Goal: Use online tool/utility: Use online tool/utility

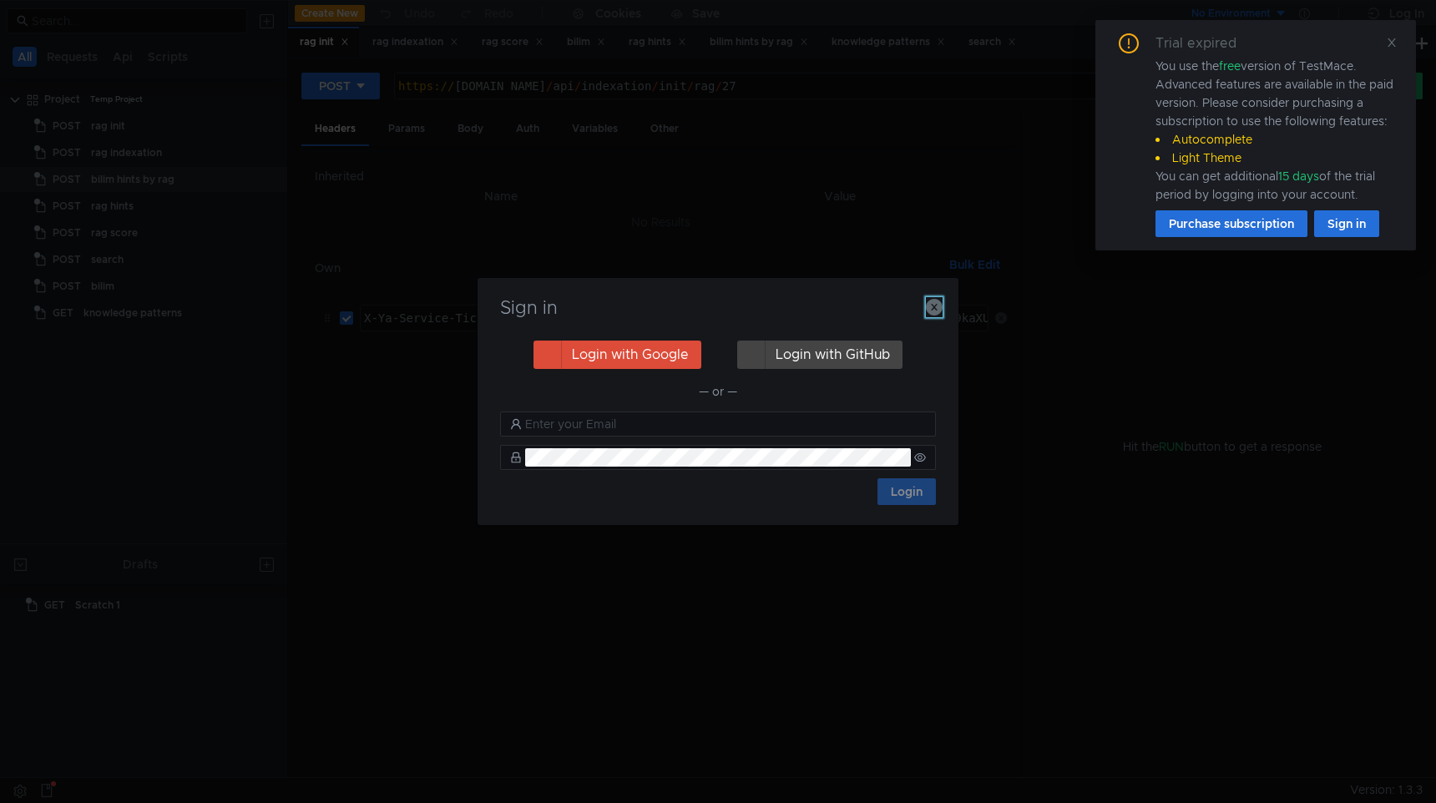
click at [931, 301] on icon "button" at bounding box center [934, 307] width 17 height 17
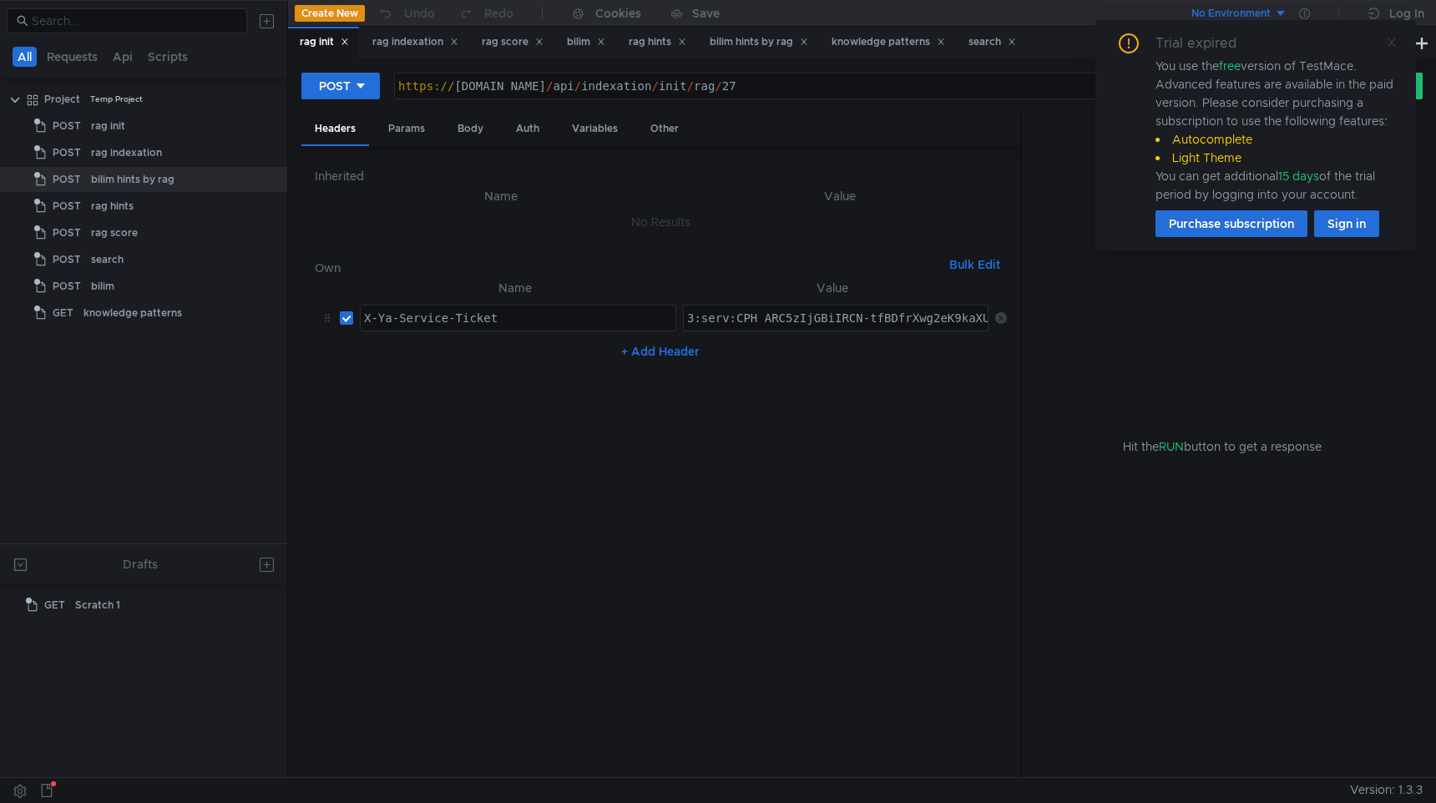
click at [1393, 43] on icon at bounding box center [1392, 42] width 8 height 8
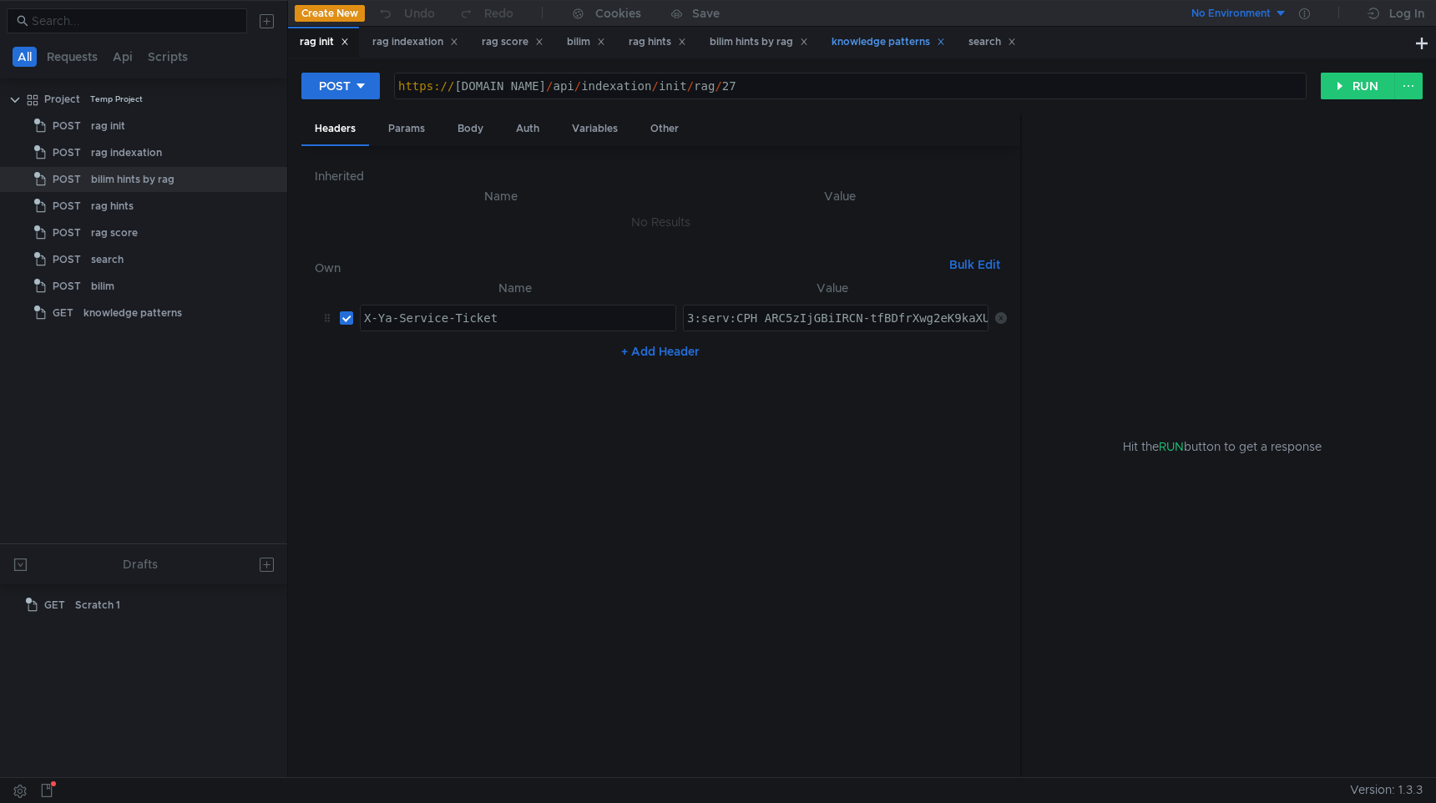
click at [923, 38] on div "knowledge patterns" at bounding box center [889, 42] width 114 height 18
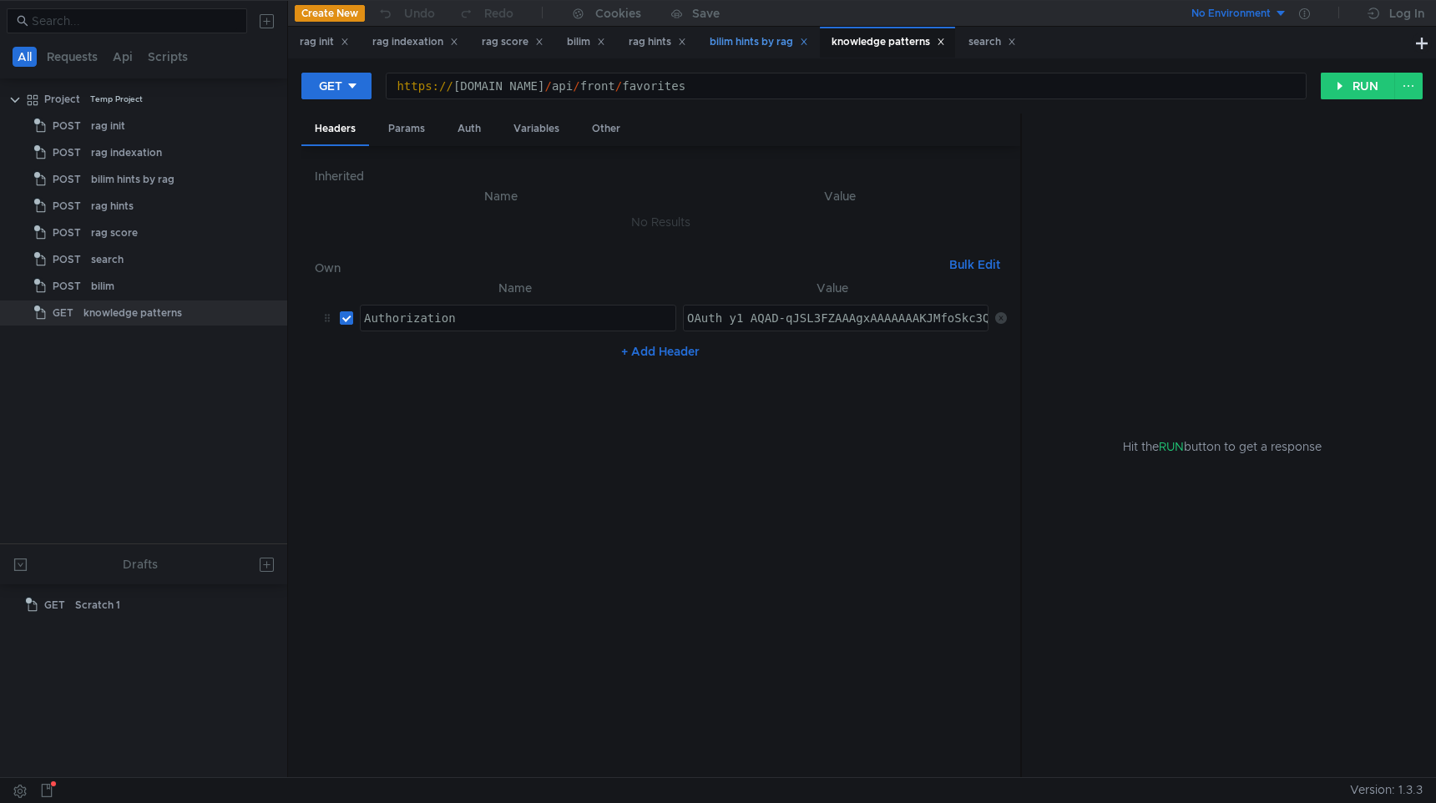
click at [779, 42] on div "bilim hints by rag" at bounding box center [759, 42] width 99 height 18
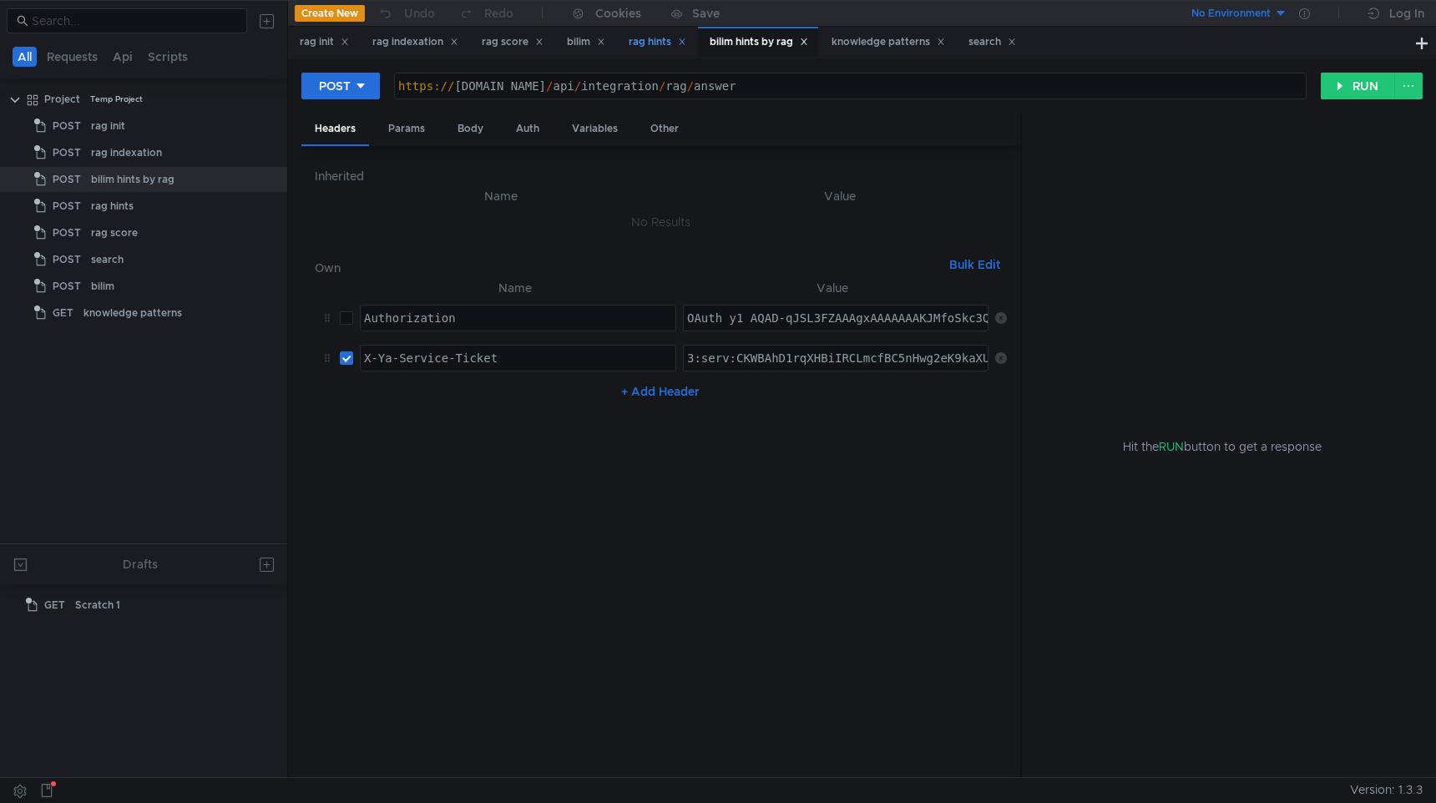
click at [626, 37] on div "rag hints" at bounding box center [656, 42] width 79 height 31
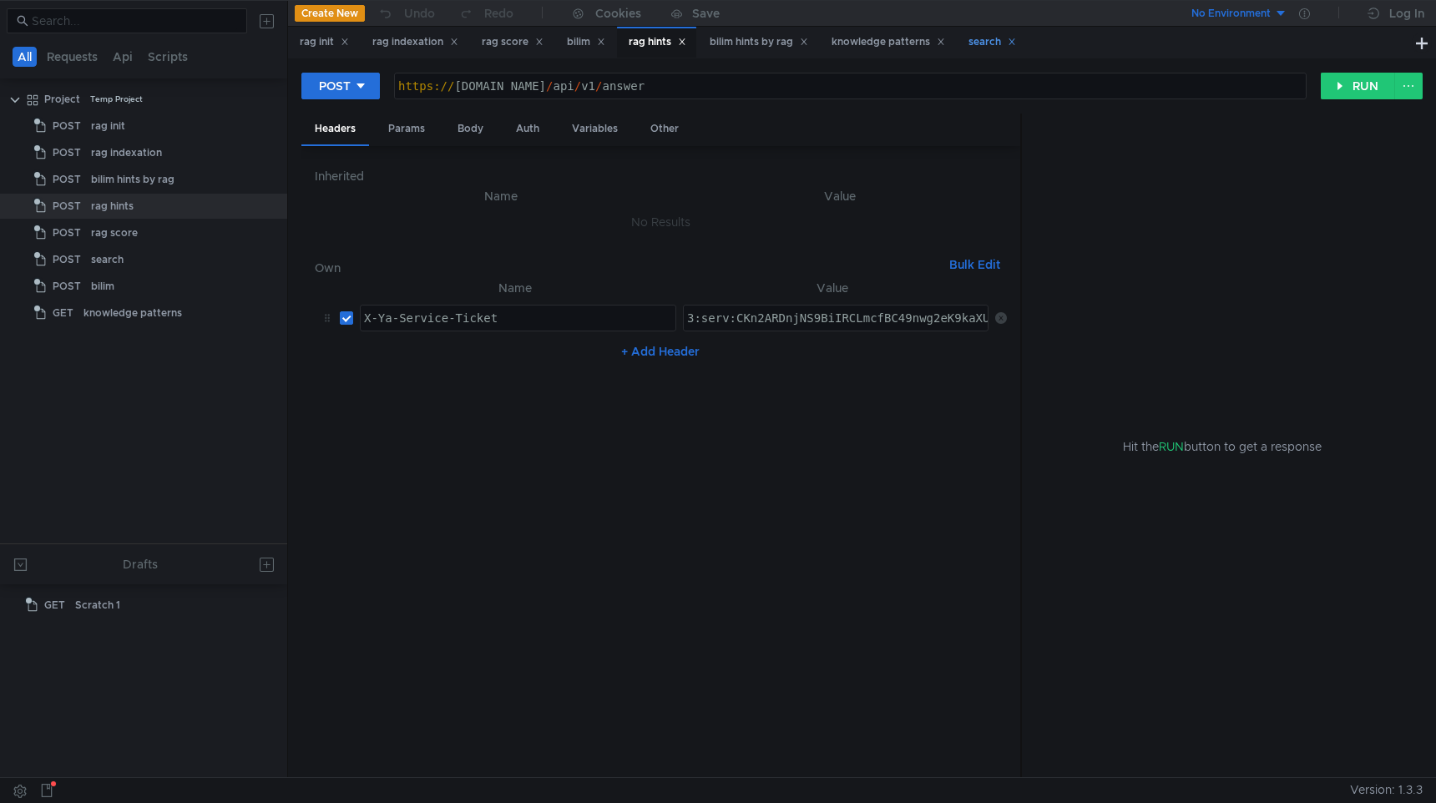
click at [987, 33] on div "search" at bounding box center [993, 42] width 48 height 18
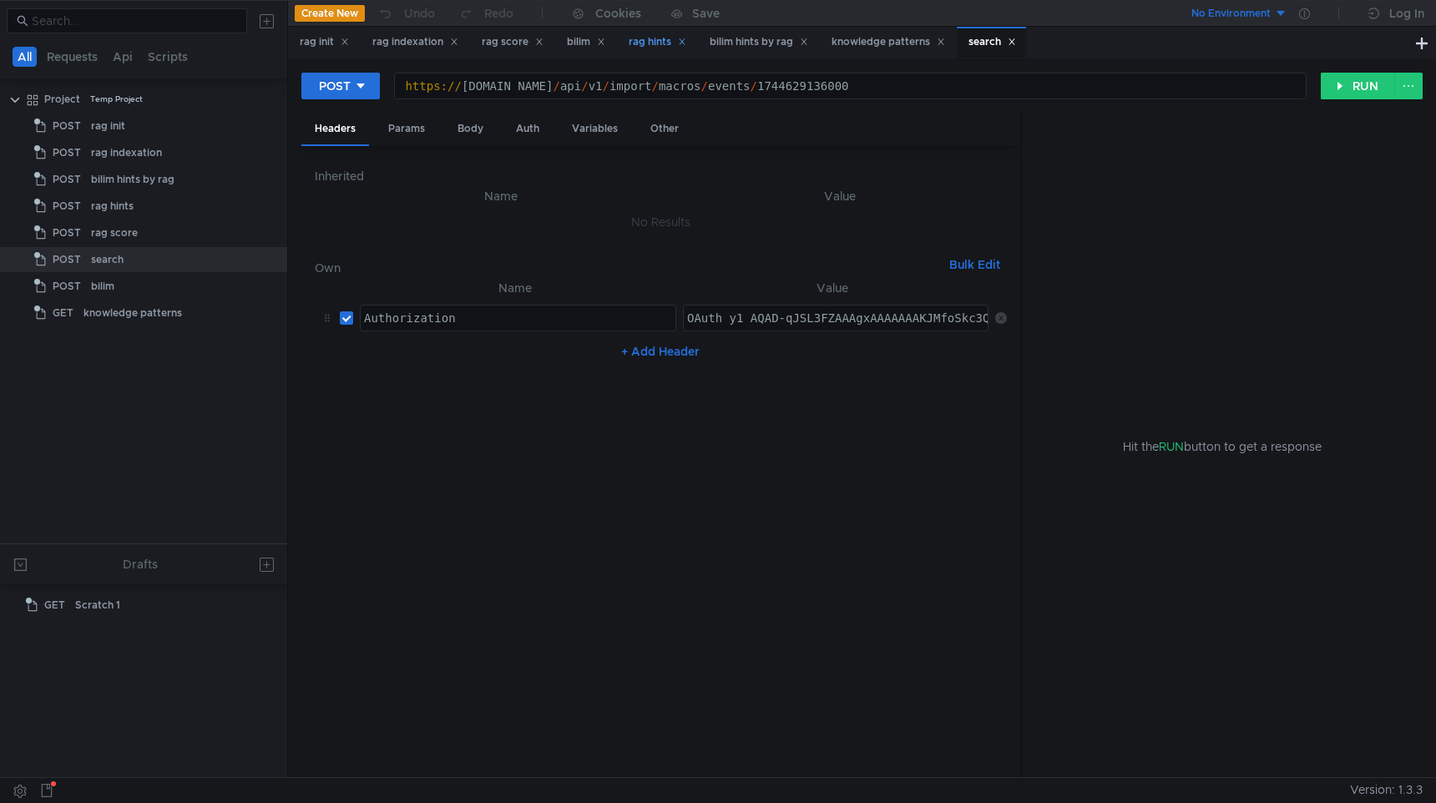
click at [650, 37] on div "rag hints" at bounding box center [658, 42] width 58 height 18
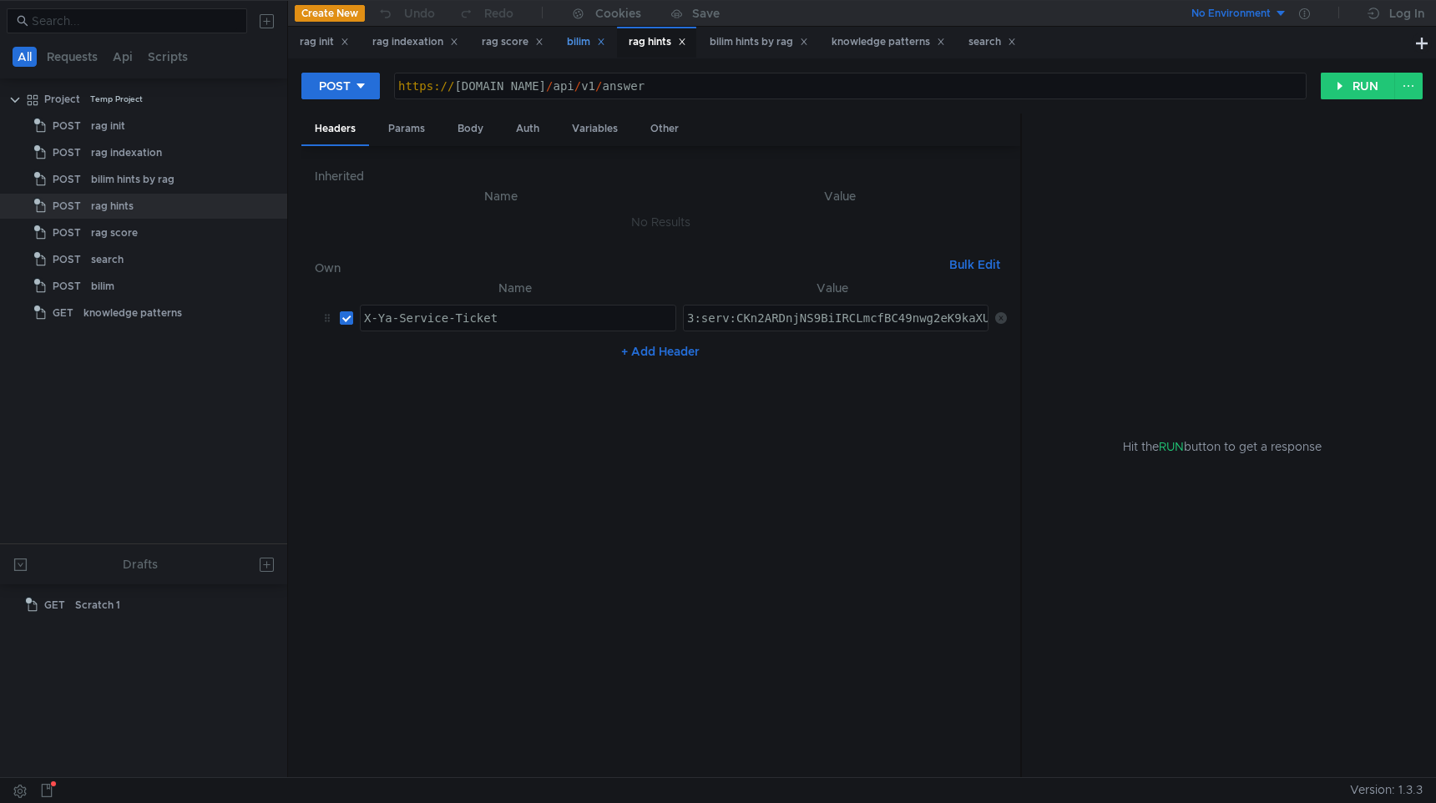
click at [590, 34] on div "bilim" at bounding box center [586, 42] width 38 height 18
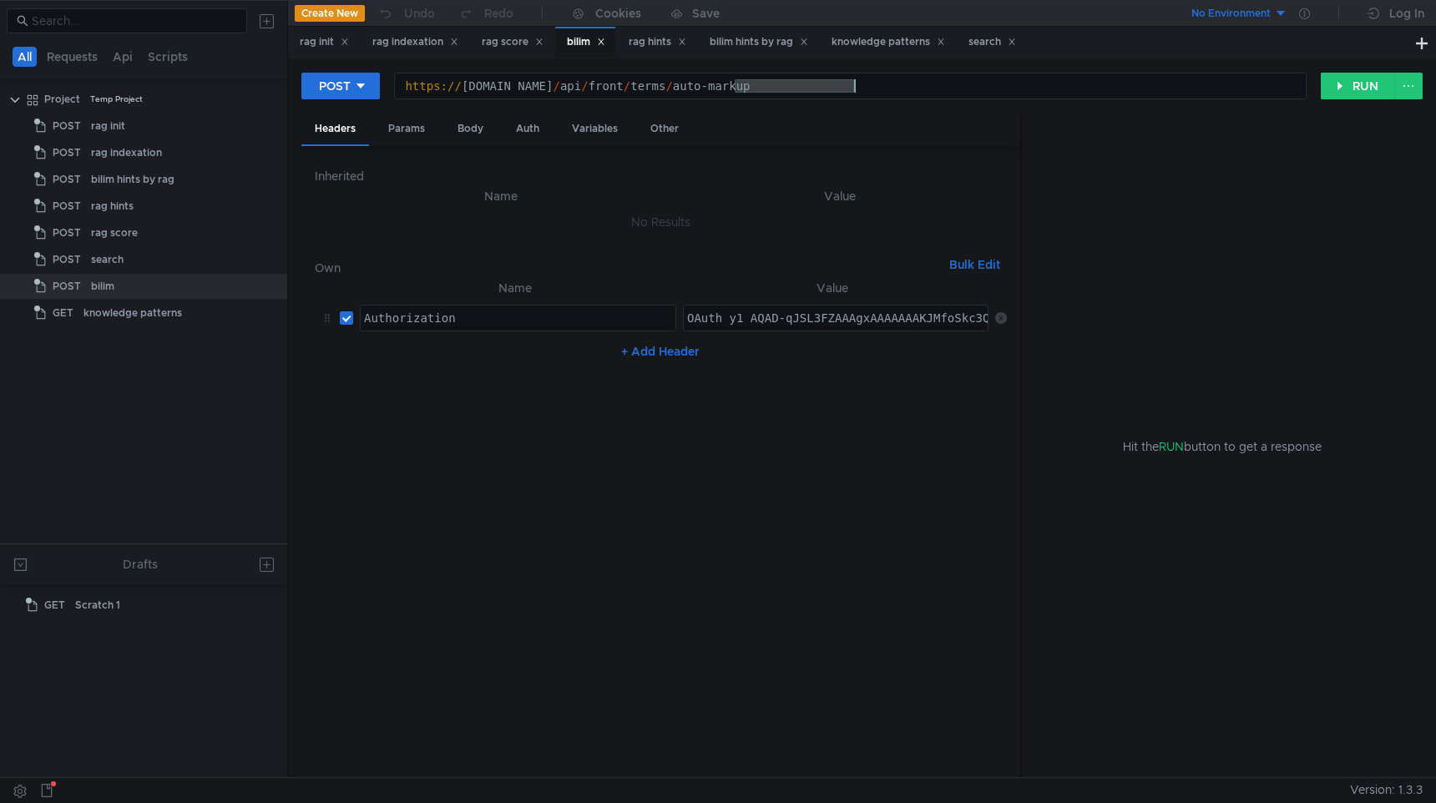
drag, startPoint x: 734, startPoint y: 89, endPoint x: 1003, endPoint y: 106, distance: 269.4
click at [1004, 106] on div "POST https://sandbox.bilim.yandex-team.ru/api/front/terms/auto-markup https:// …" at bounding box center [861, 93] width 1121 height 42
type textarea "[URL][DOMAIN_NAME]"
click at [481, 125] on div "Body" at bounding box center [470, 129] width 53 height 31
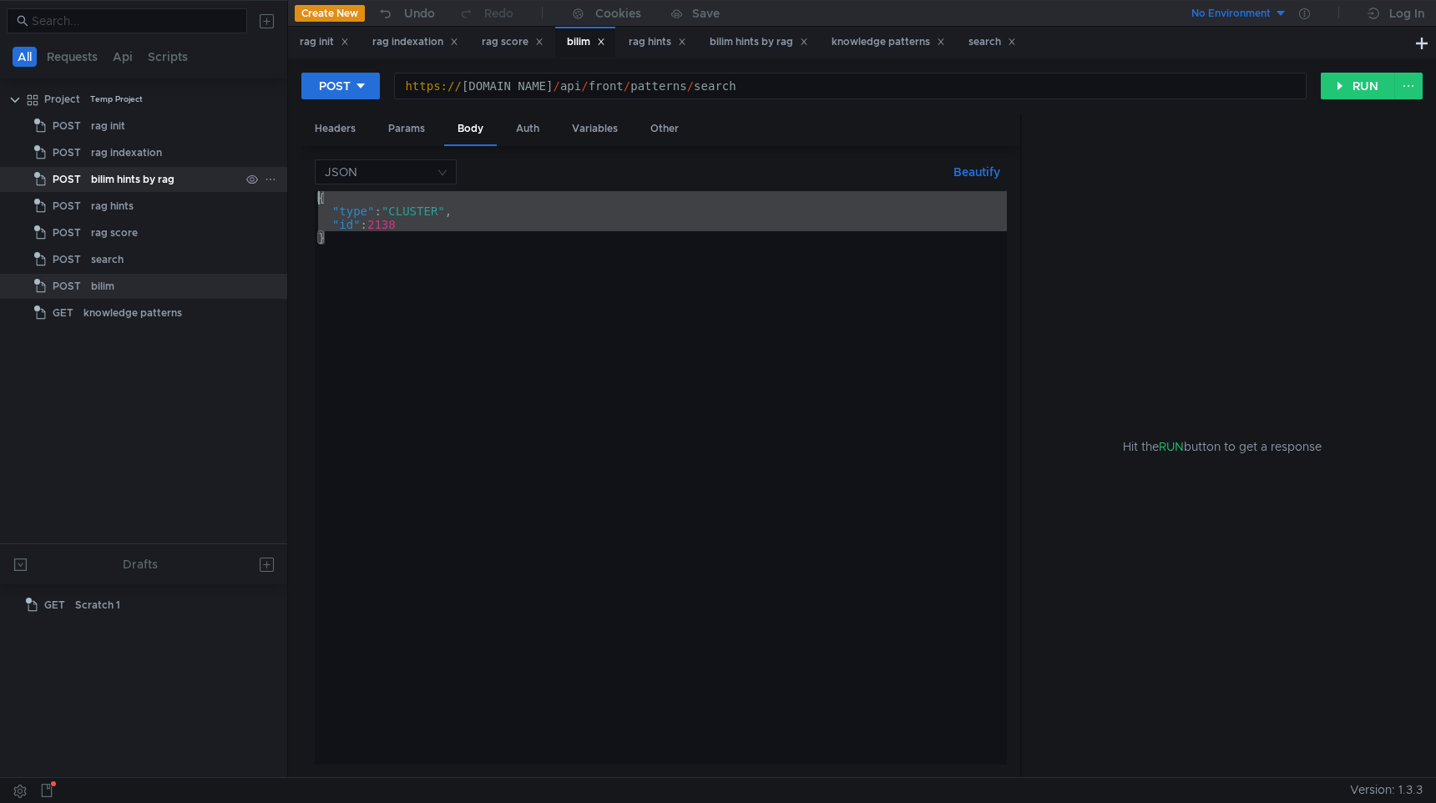
drag, startPoint x: 362, startPoint y: 254, endPoint x: 260, endPoint y: 175, distance: 128.6
click at [260, 175] on as-split "All Requests Api Scripts Project Temp Project POST rag init POST rag indexation…" at bounding box center [718, 388] width 1436 height 777
paste textarea "}"
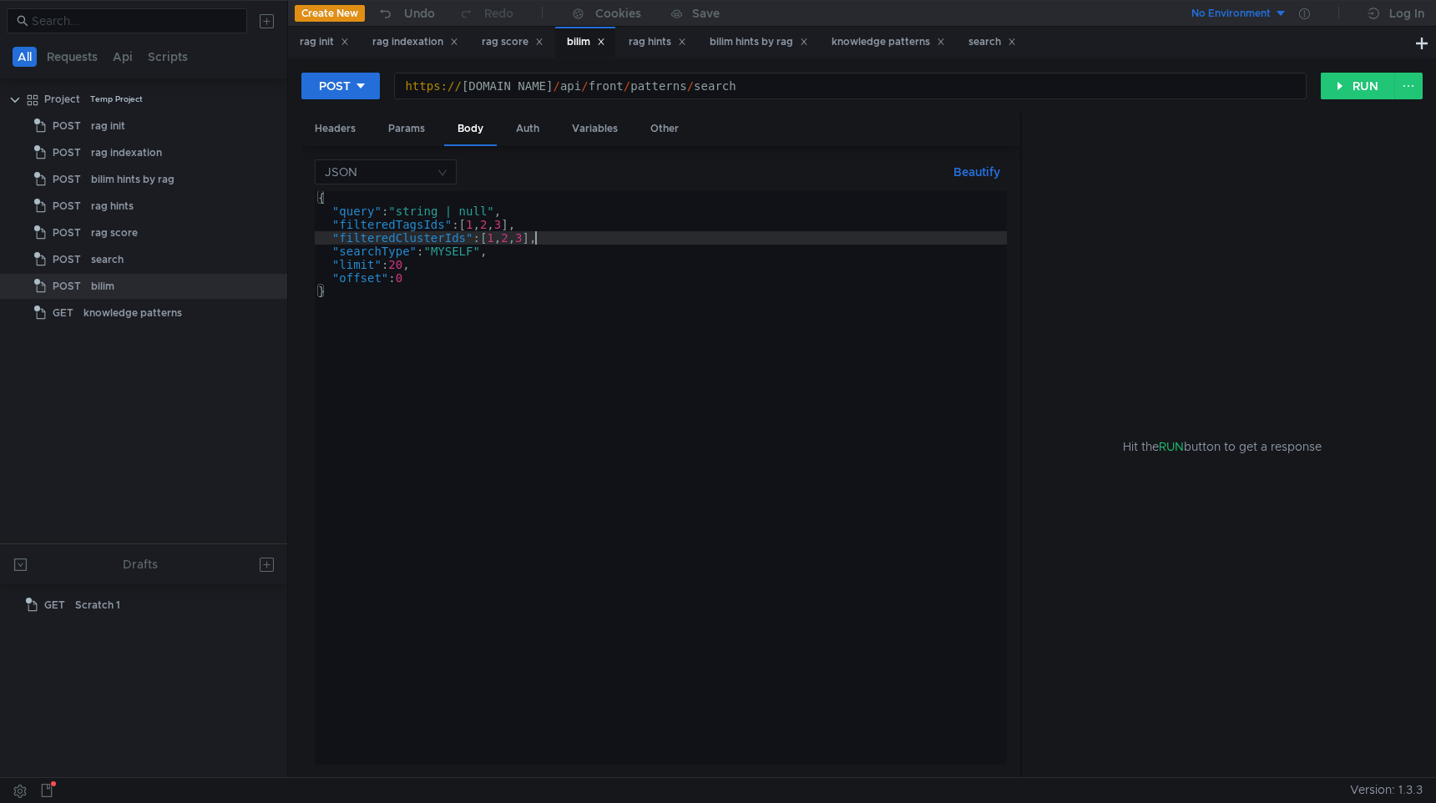
click at [537, 233] on div "{ "query" : "string | null" , "filteredTagsIds" : [ 1 , 2 , 3 ] , "filteredClus…" at bounding box center [661, 491] width 692 height 600
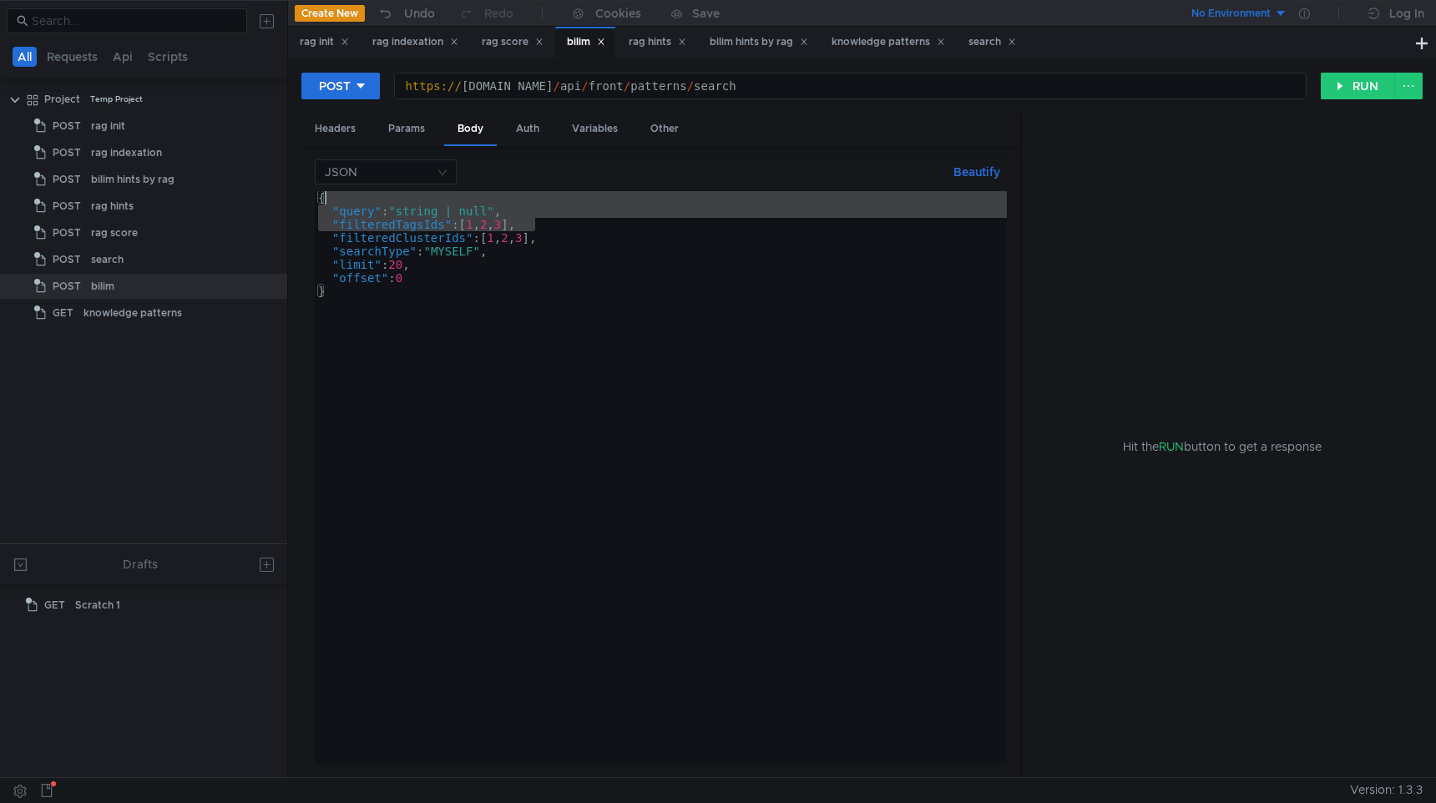
drag, startPoint x: 577, startPoint y: 221, endPoint x: 583, endPoint y: 202, distance: 20.1
click at [583, 202] on div "{ "query" : "string | null" , "filteredTagsIds" : [ 1 , 2 , 3 ] , "filteredClus…" at bounding box center [661, 491] width 692 height 600
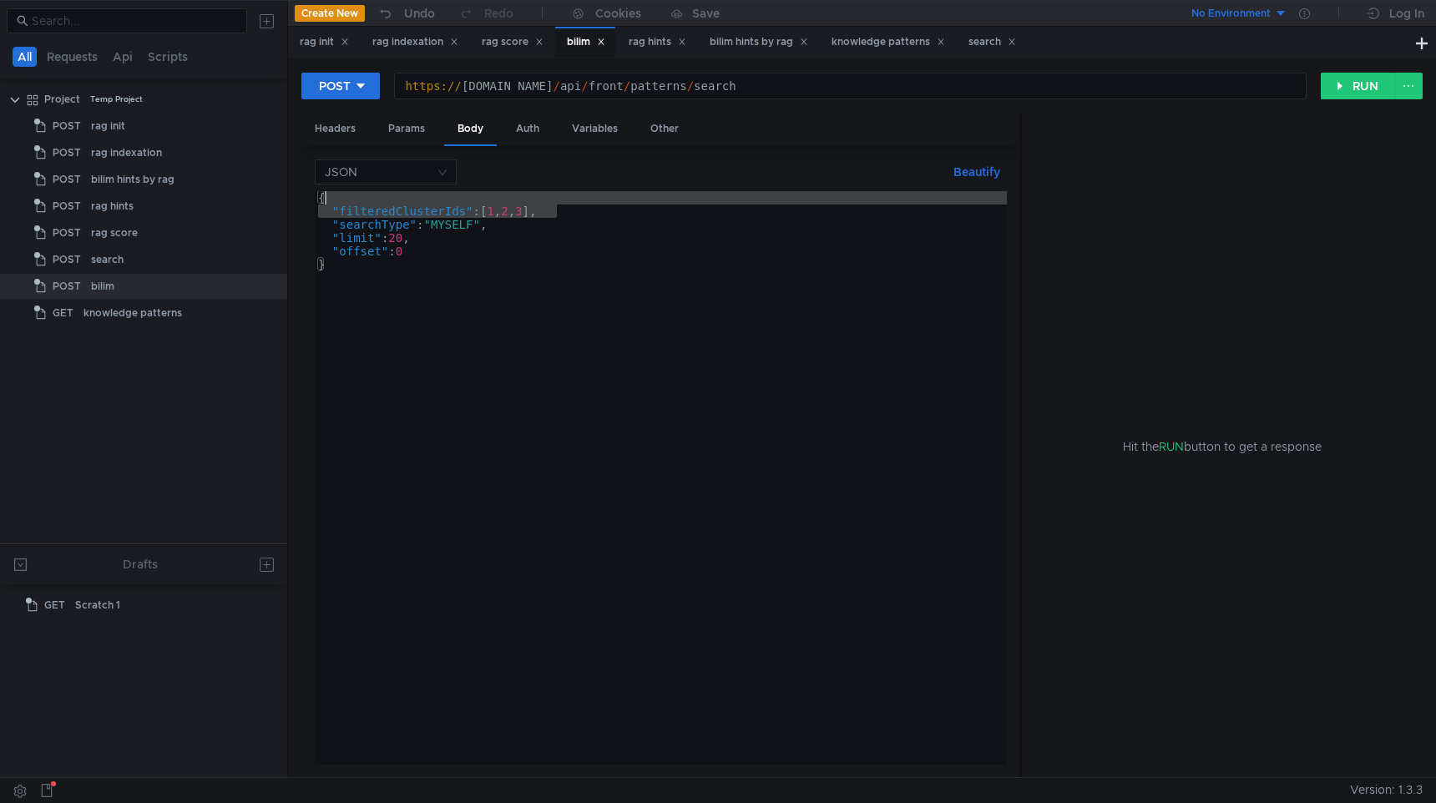
drag, startPoint x: 605, startPoint y: 214, endPoint x: 608, endPoint y: 200, distance: 13.6
click at [608, 200] on div "{ "filteredClusterIds" : [ 1 , 2 , 3 ] , "searchType" : "MYSELF" , "limit" : 20…" at bounding box center [661, 491] width 692 height 600
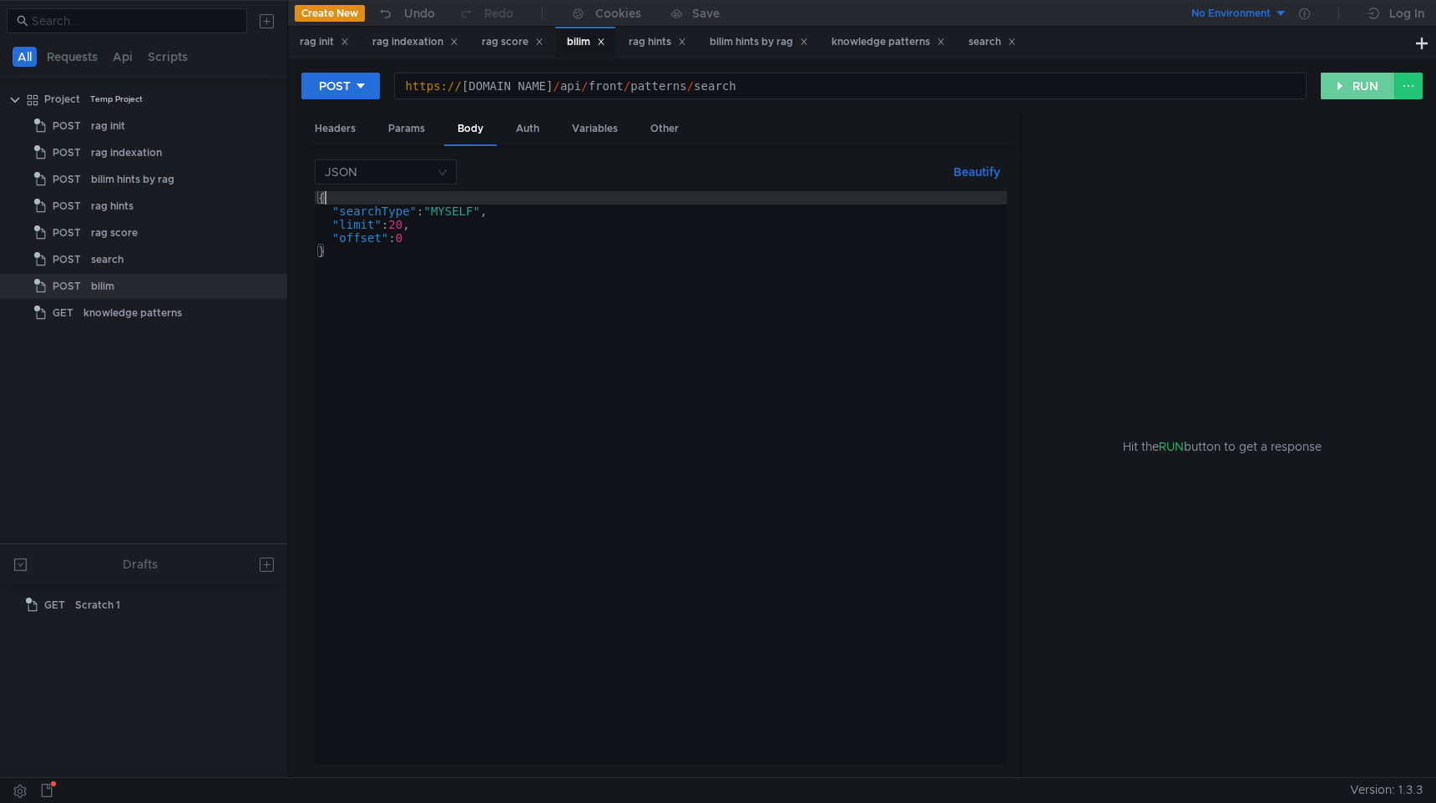
click at [1358, 99] on button "RUN" at bounding box center [1358, 86] width 74 height 27
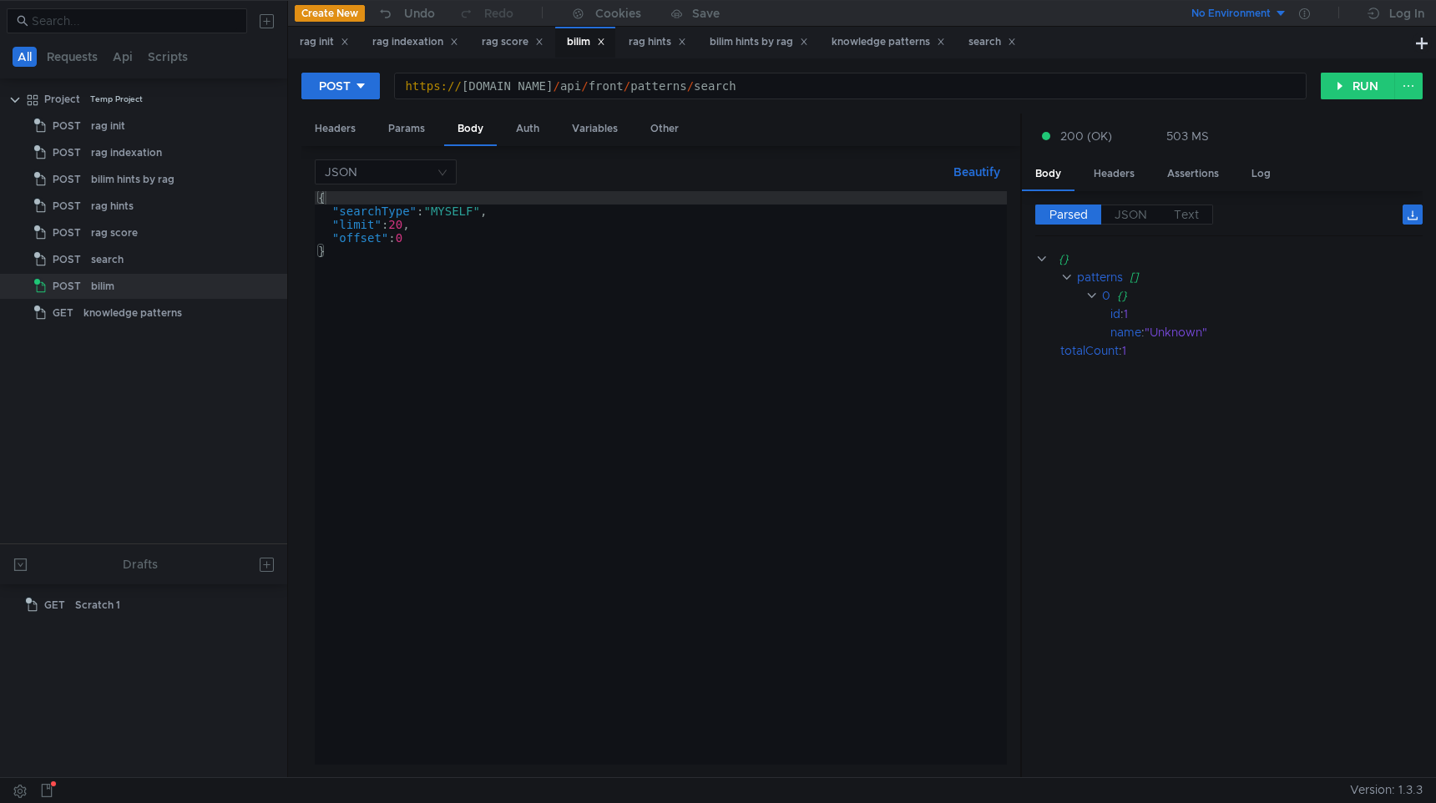
click at [463, 213] on div "{ "searchType" : "MYSELF" , "limit" : 20 , "offset" : 0 }" at bounding box center [661, 491] width 692 height 600
click at [1369, 94] on button "RUN" at bounding box center [1358, 86] width 74 height 27
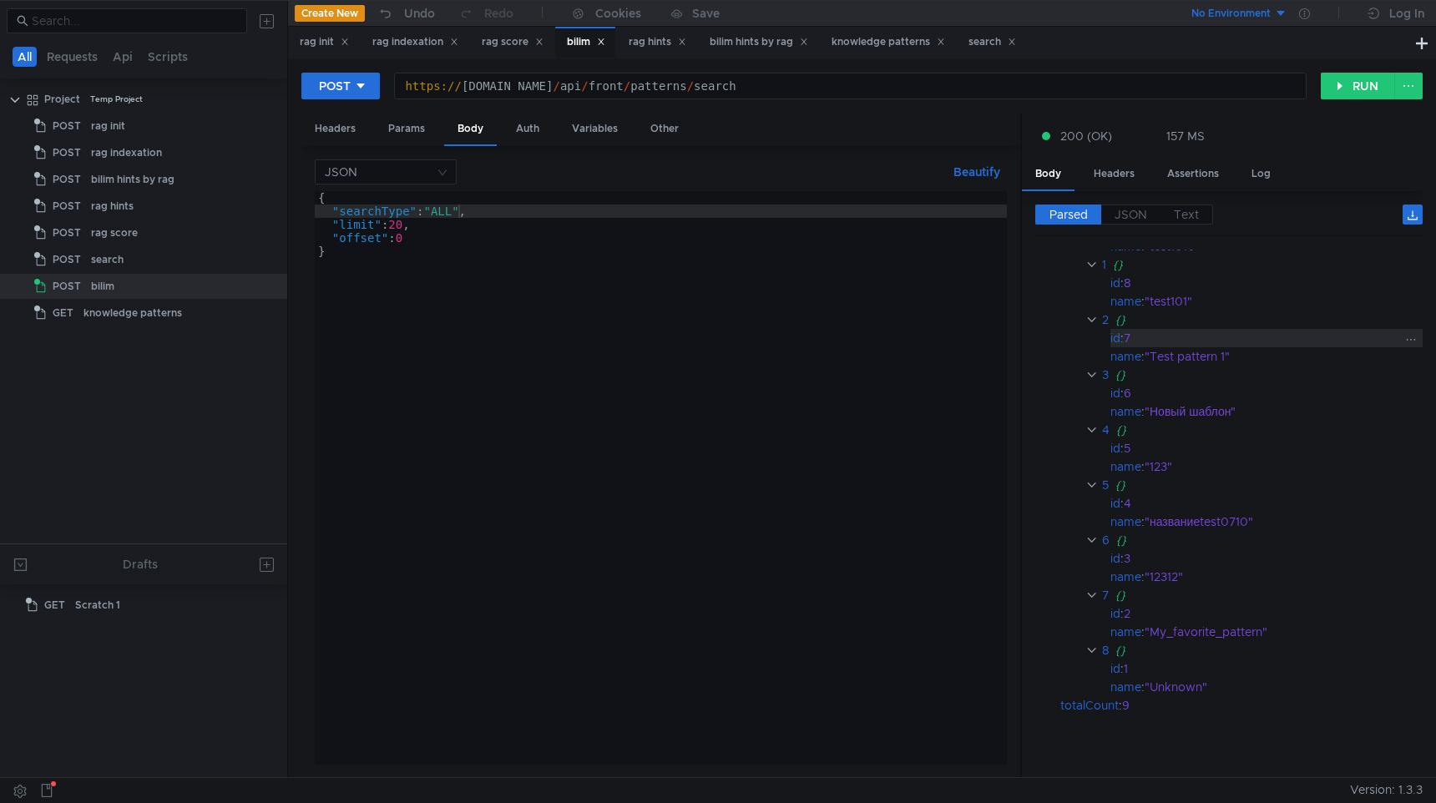
scroll to position [0, 0]
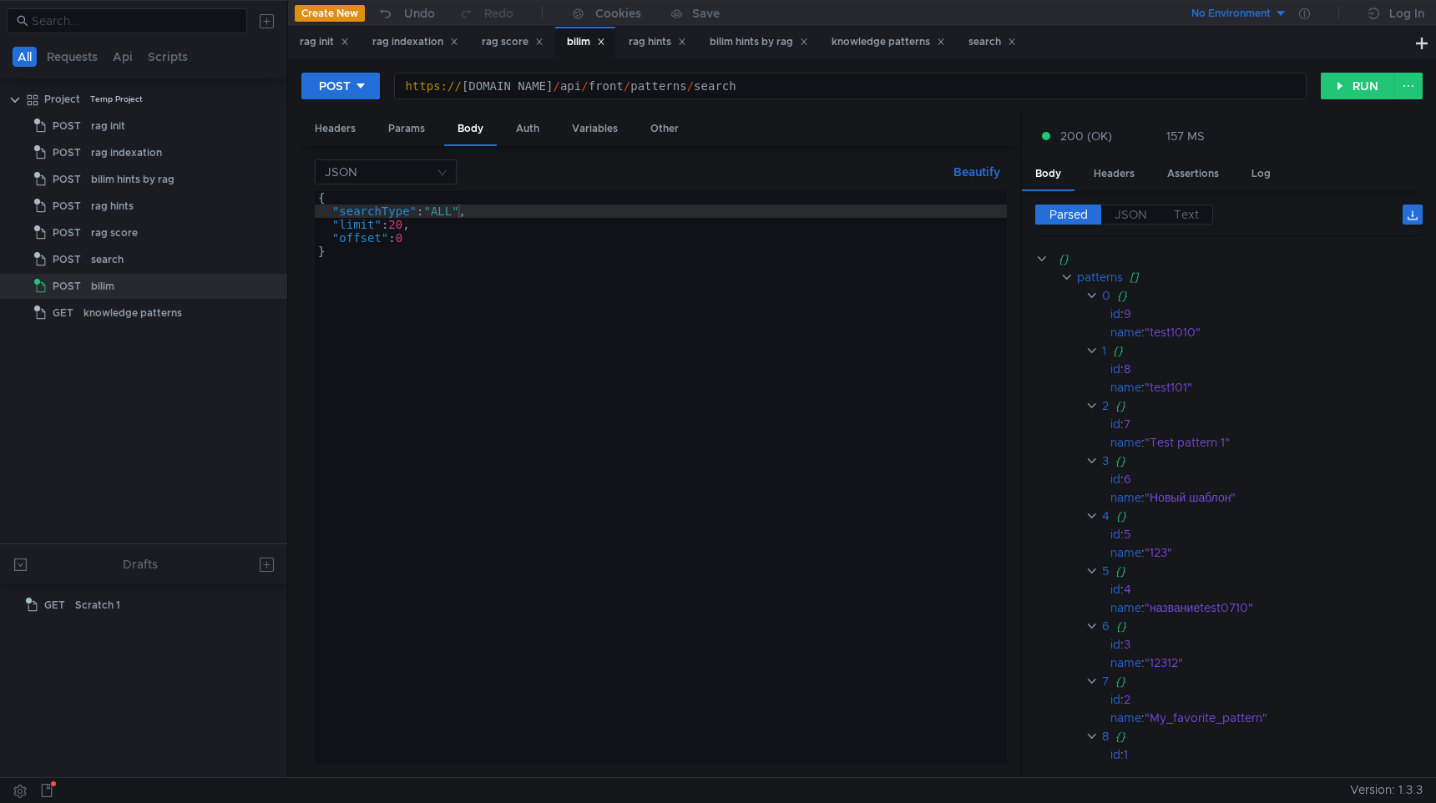
click at [502, 212] on div "{ "searchType" : "ALL" , "limit" : 20 , "offset" : 0 }" at bounding box center [661, 491] width 692 height 600
drag, startPoint x: 663, startPoint y: 85, endPoint x: 1095, endPoint y: 87, distance: 431.7
click at [1095, 87] on div "https:// sandbox.bilim.yandex-team.ru / api / front / patterns / search" at bounding box center [850, 99] width 911 height 40
click at [446, 211] on div "{ "searchType" : "ALL" , "limit" : 20 , "offset" : 0 }" at bounding box center [661, 491] width 692 height 600
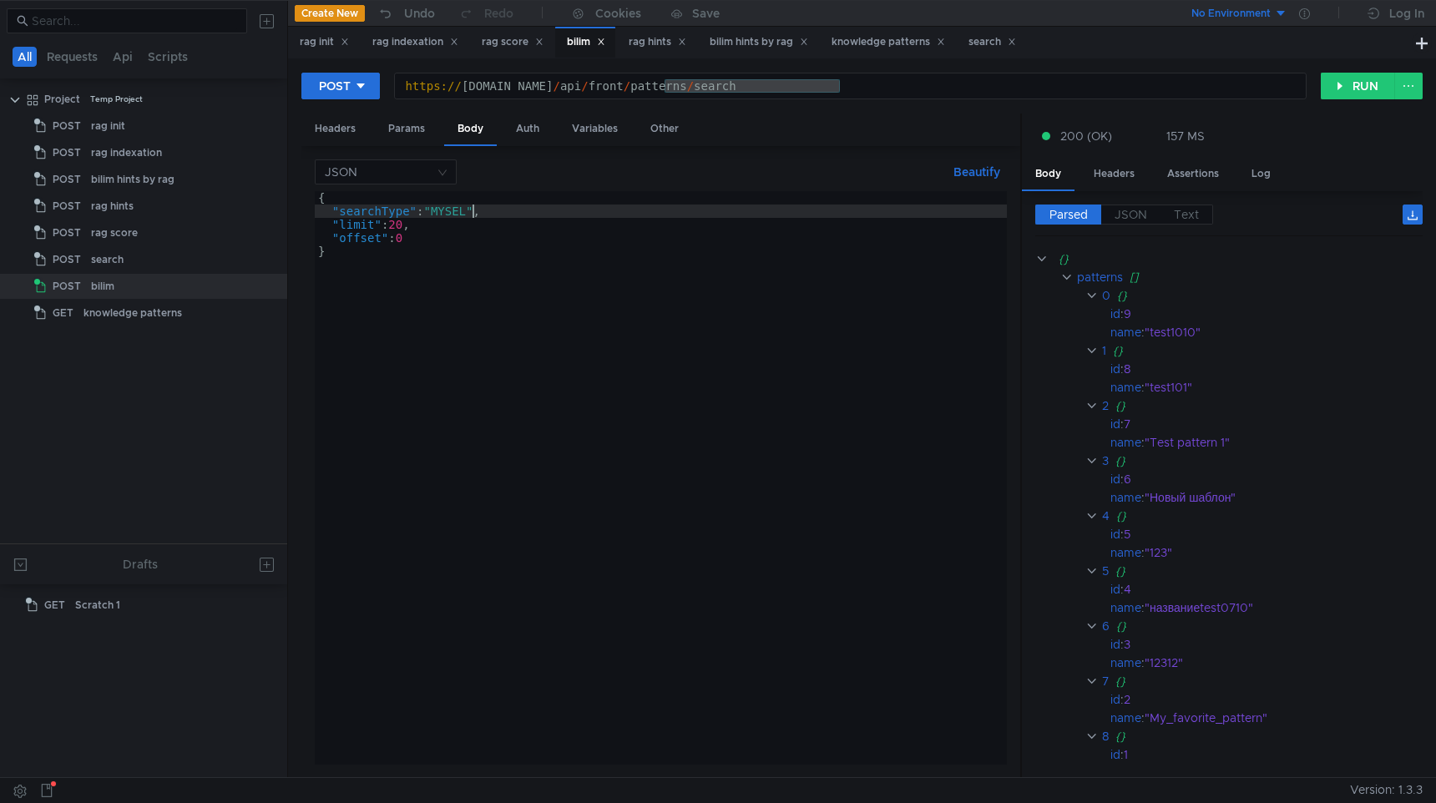
scroll to position [0, 12]
click at [1347, 92] on button "RUN" at bounding box center [1358, 86] width 74 height 27
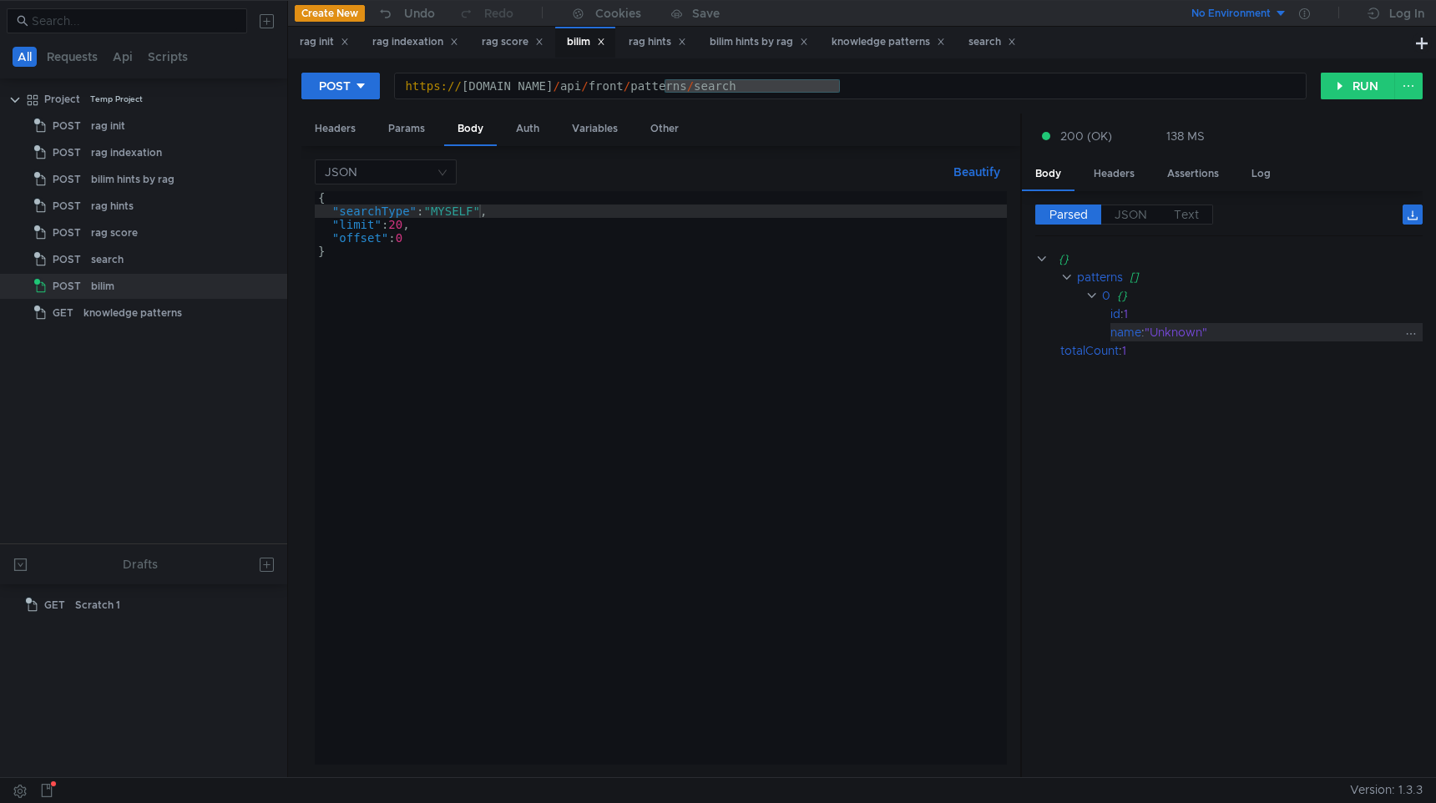
click at [1161, 326] on div ""Unknown"" at bounding box center [1273, 332] width 257 height 18
click at [572, 315] on div "{ "searchType" : "MYSELF" , "limit" : 20 , "offset" : 0 }" at bounding box center [661, 491] width 692 height 600
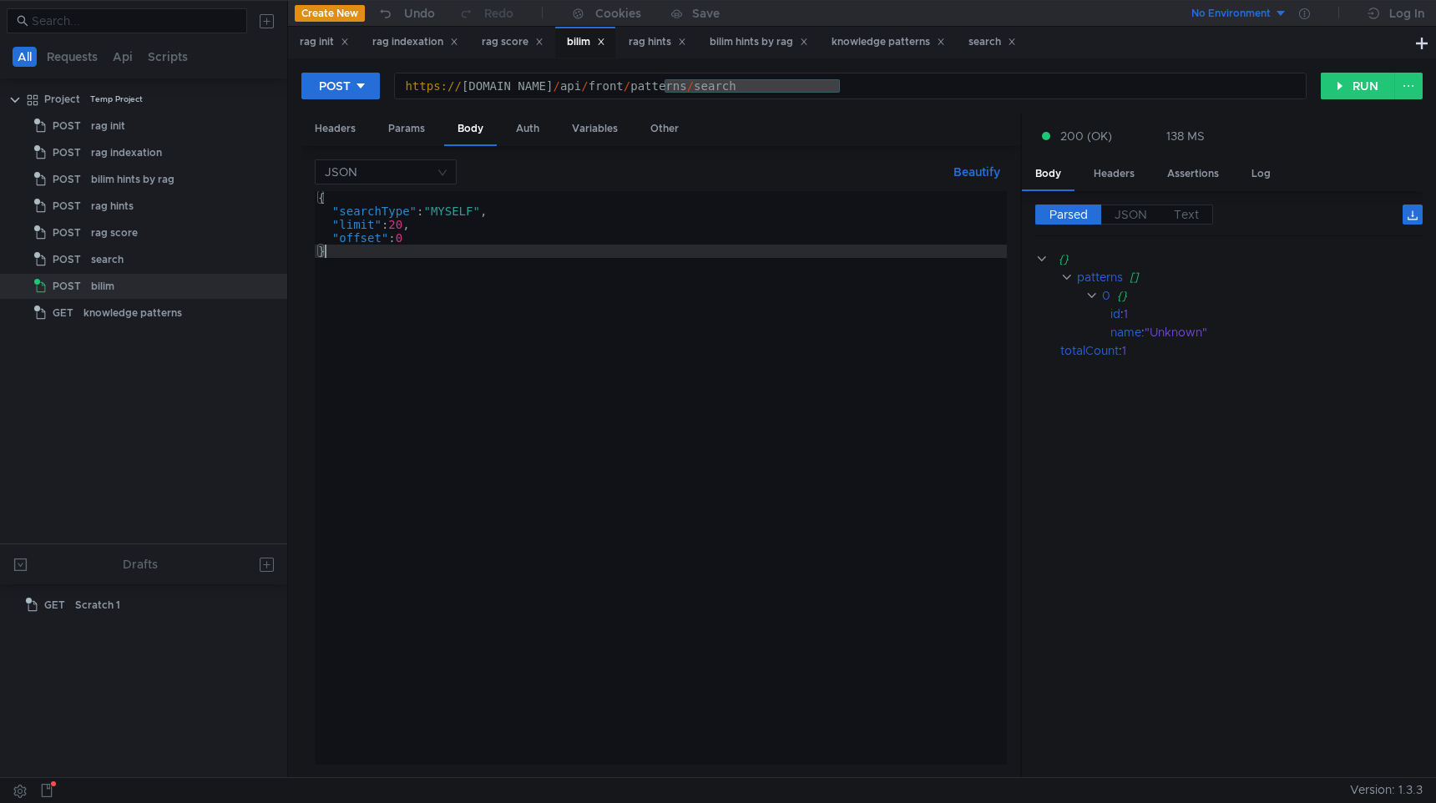
click at [575, 224] on div "{ "searchType" : "MYSELF" , "limit" : 20 , "offset" : 0 }" at bounding box center [661, 491] width 692 height 600
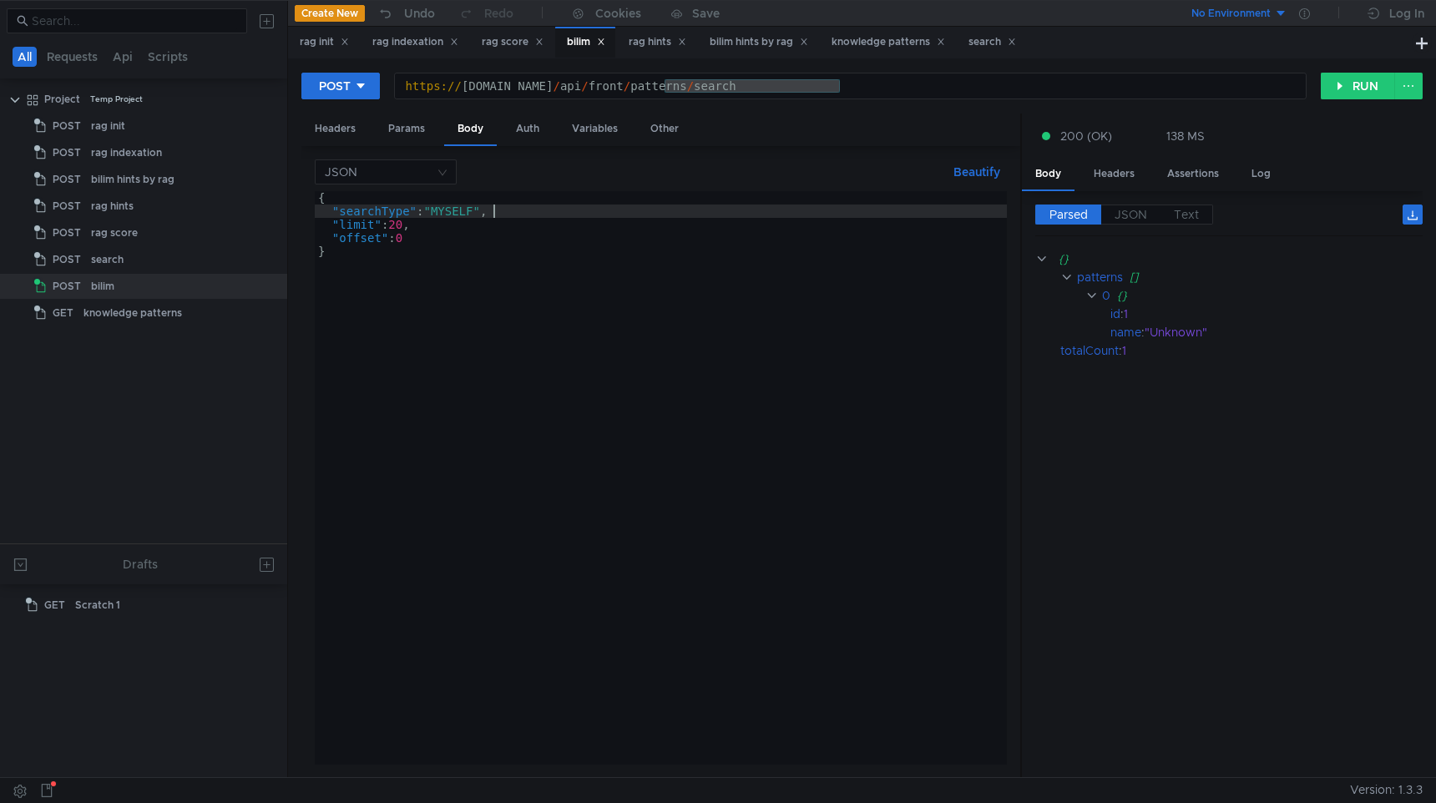
click at [569, 214] on div "{ "searchType" : "MYSELF" , "limit" : 20 , "offset" : 0 }" at bounding box center [661, 491] width 692 height 600
drag, startPoint x: 1133, startPoint y: 309, endPoint x: 1122, endPoint y: 309, distance: 10.9
click at [1122, 309] on div "id : 1" at bounding box center [1267, 314] width 312 height 18
click at [453, 215] on div "{ "searchType" : "MYSELF" , "limit" : 20 , "offset" : 0 }" at bounding box center [661, 491] width 692 height 600
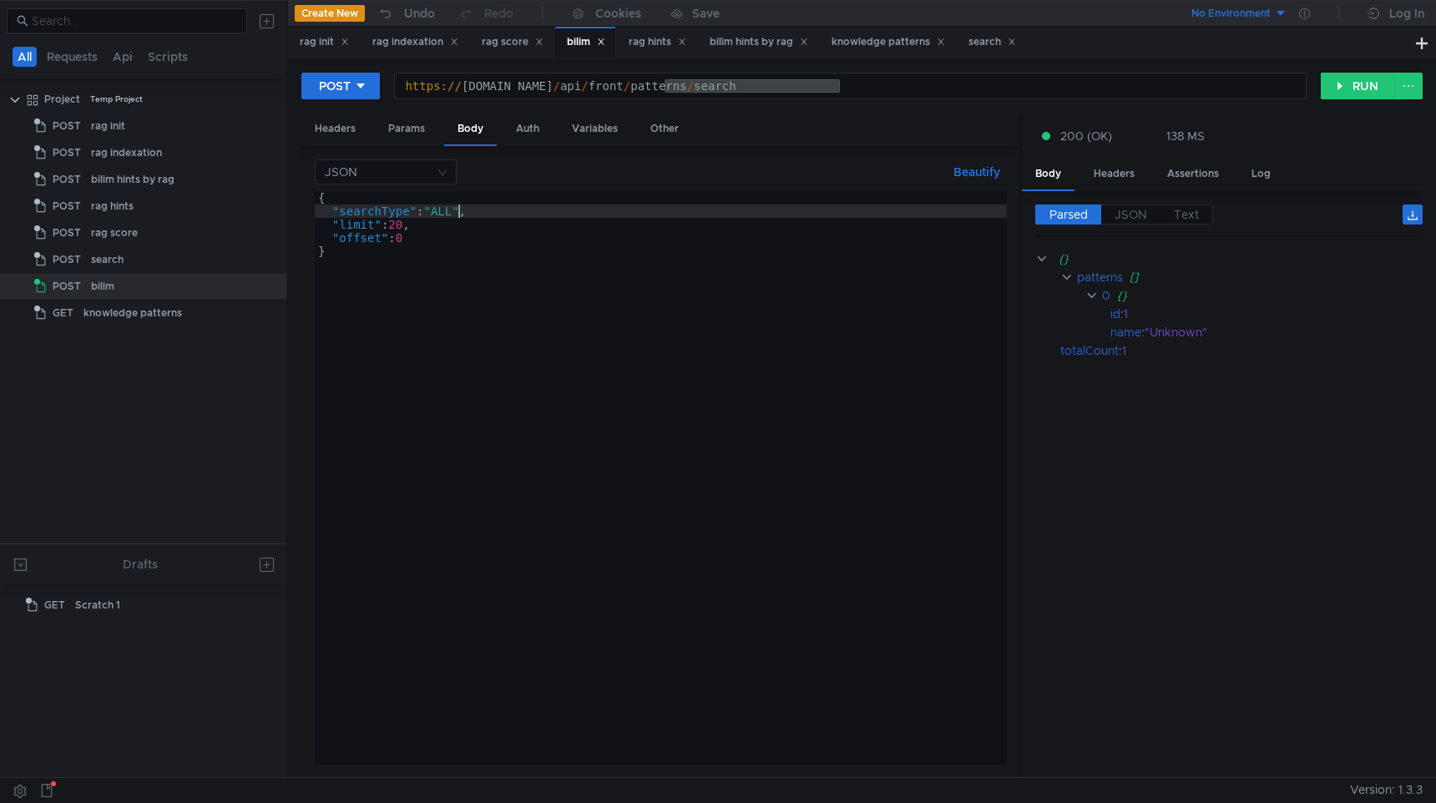
scroll to position [0, 10]
click at [1351, 85] on button "RUN" at bounding box center [1358, 86] width 74 height 27
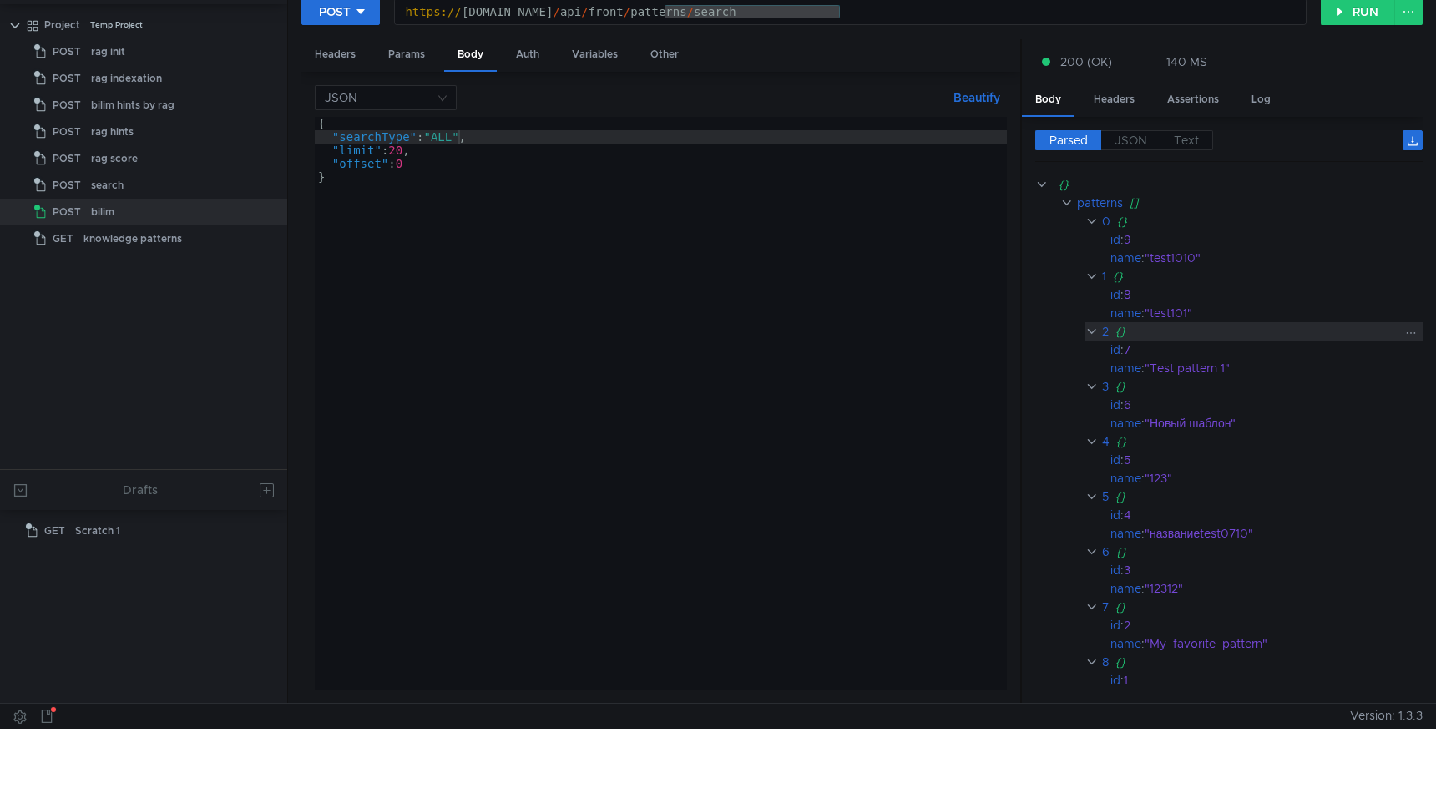
scroll to position [0, 0]
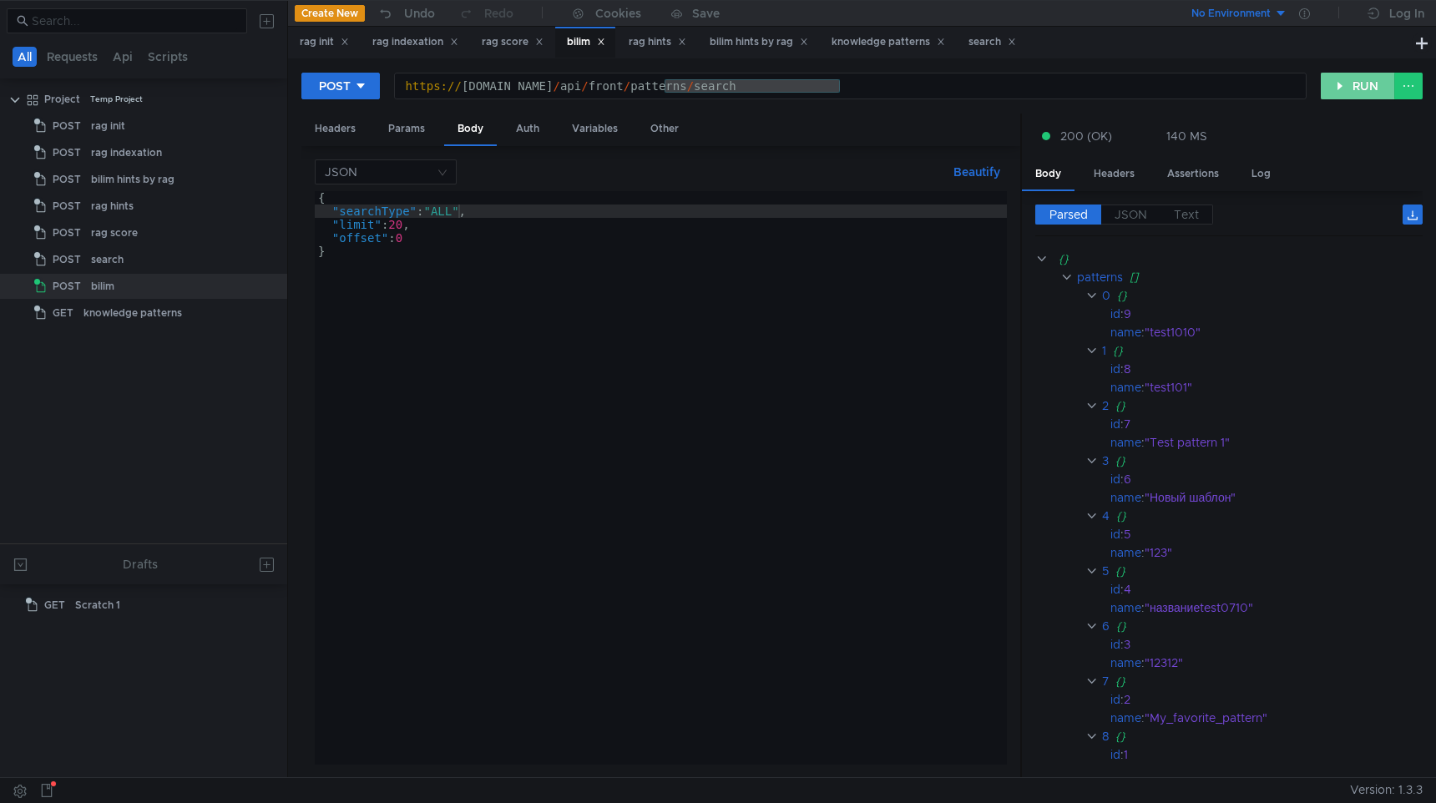
click at [1341, 85] on button "RUN" at bounding box center [1358, 86] width 74 height 27
click at [453, 212] on div "{ "searchType" : "ALL" , "limit" : 20 , "offset" : 0 }" at bounding box center [661, 491] width 692 height 600
click at [1359, 99] on div "POST https://sandbox.bilim.yandex-team.ru/api/front/patterns/search https:// sa…" at bounding box center [861, 93] width 1121 height 42
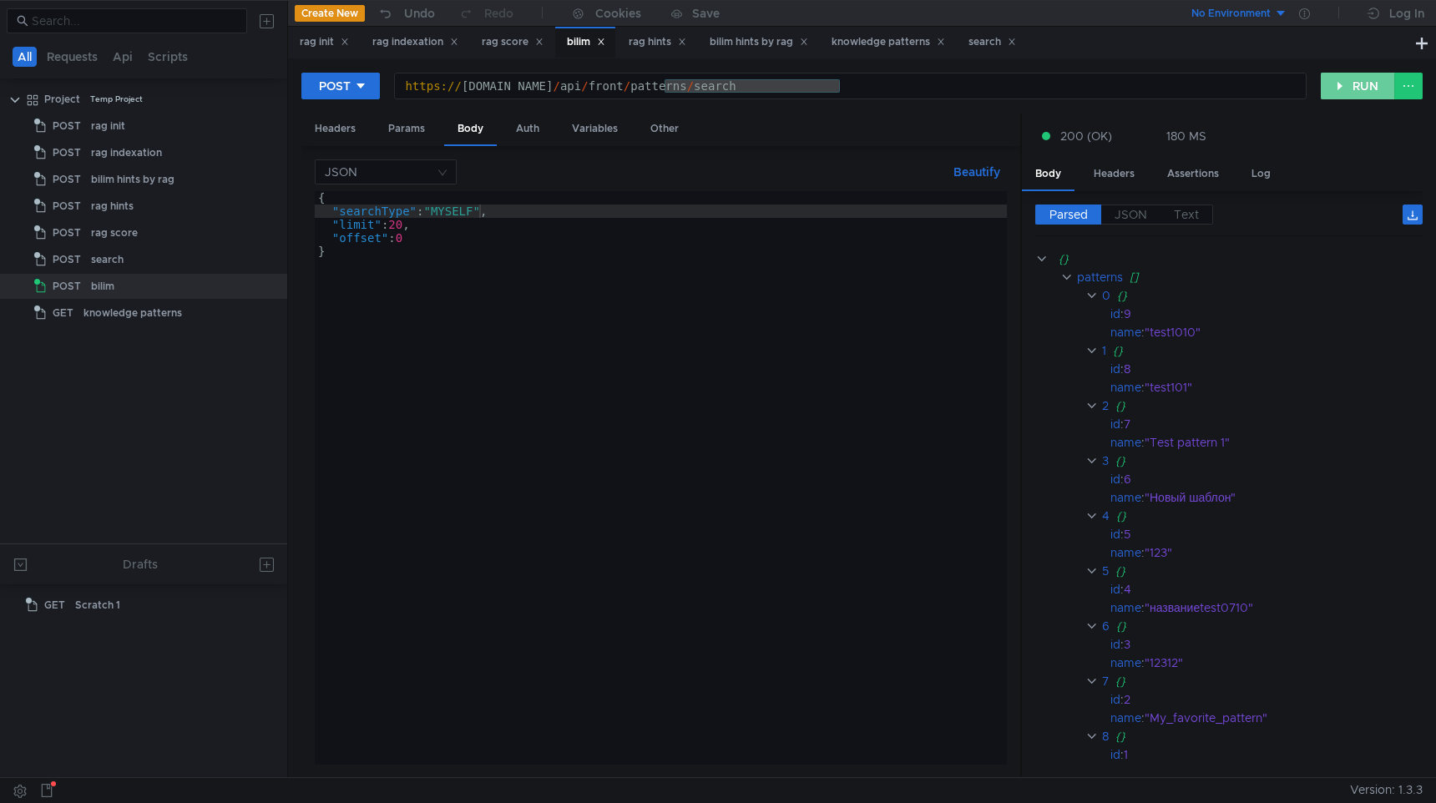
click at [1363, 91] on button "RUN" at bounding box center [1358, 86] width 74 height 27
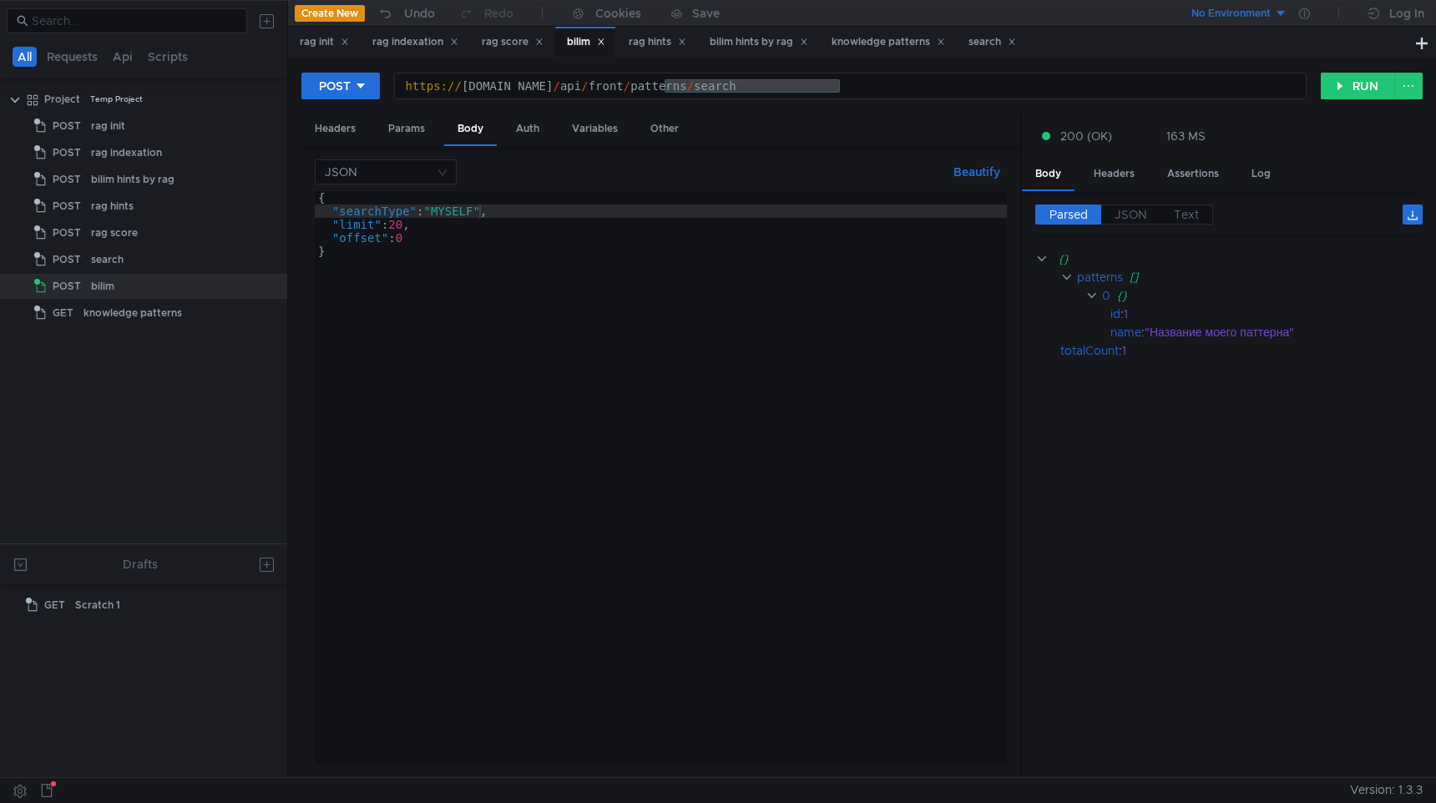
click at [729, 397] on div "{ "searchType" : "MYSELF" , "limit" : 20 , "offset" : 0 }" at bounding box center [661, 491] width 692 height 600
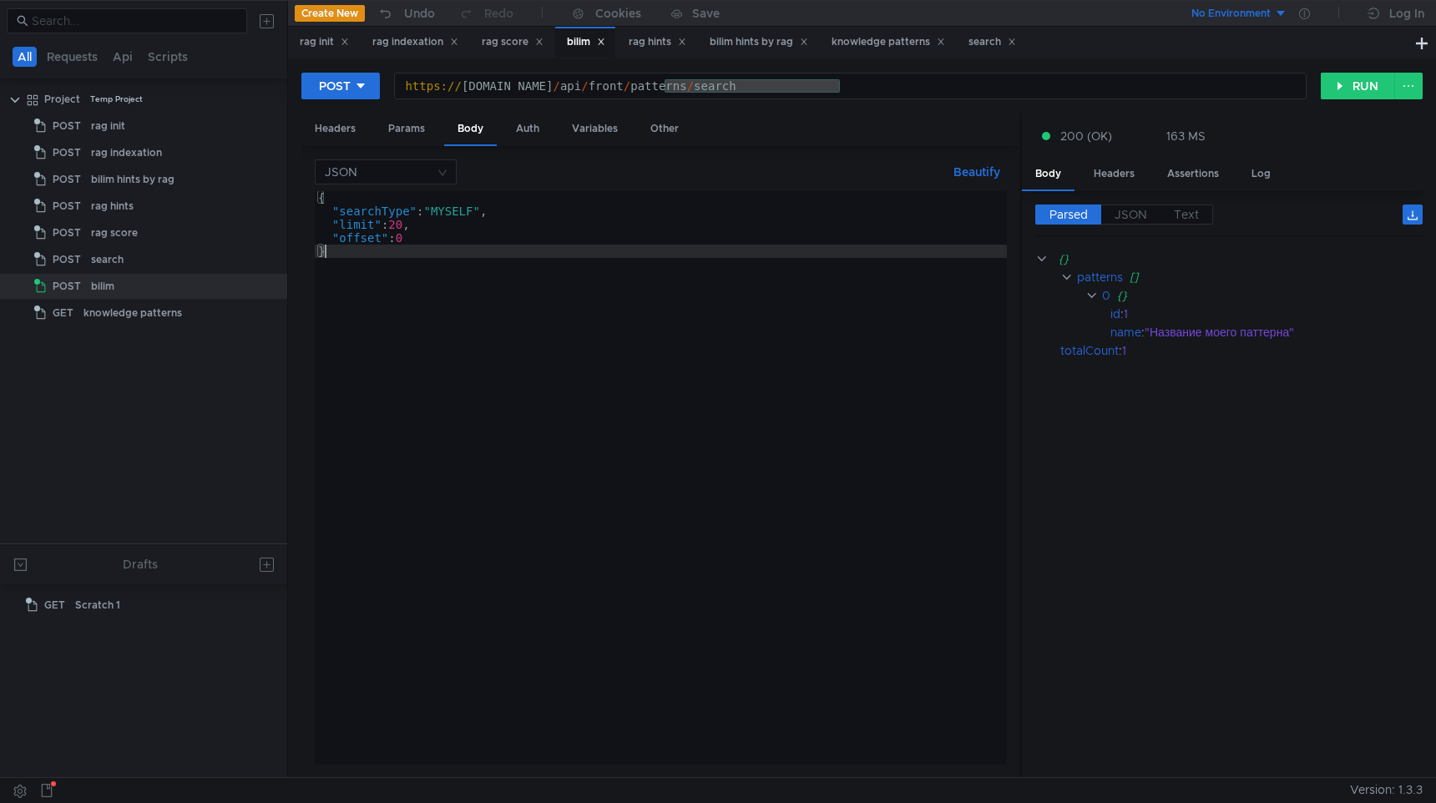
click at [508, 195] on div "{ "searchType" : "MYSELF" , "limit" : 20 , "offset" : 0 }" at bounding box center [661, 491] width 692 height 600
type textarea "{"
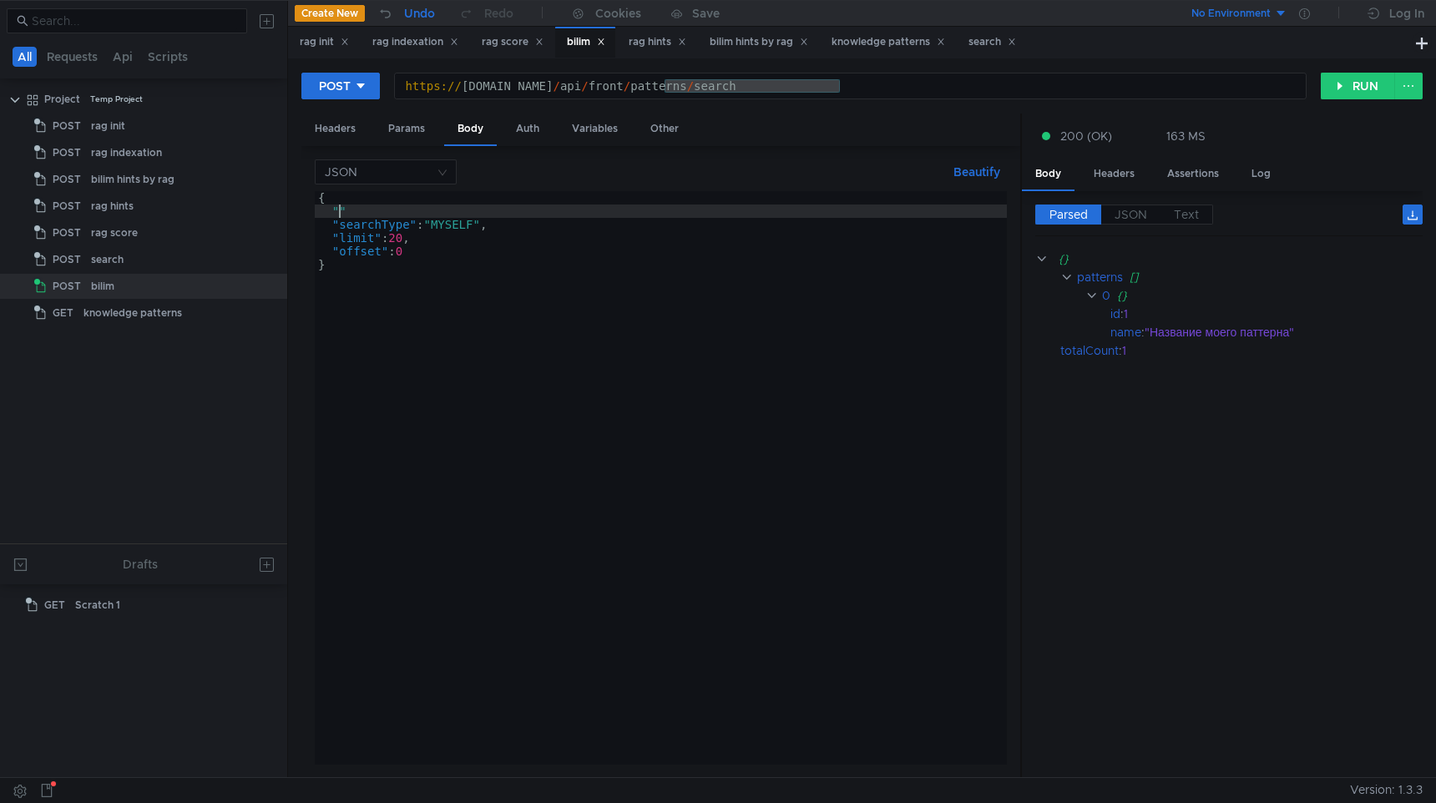
paste textarea "filteredTagsIds""
click at [1357, 83] on button "RUN" at bounding box center [1358, 86] width 74 height 27
click at [564, 223] on div "{ "filteredTagsIds" : [ 47 ] "searchType" : "MYSELF" , "limit" : 20 , "offset" …" at bounding box center [661, 491] width 692 height 600
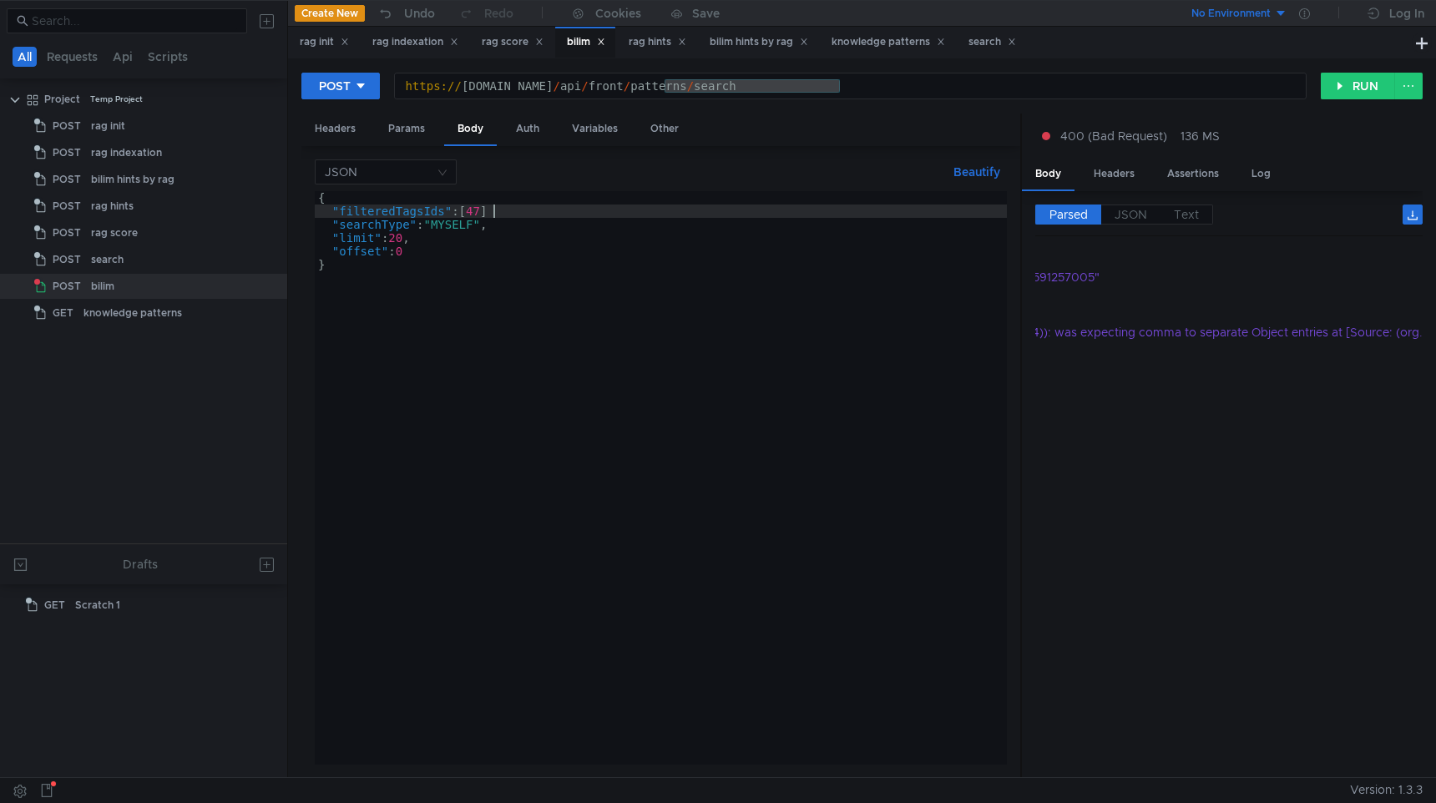
click at [575, 209] on div "{ "filteredTagsIds" : [ 47 ] "searchType" : "MYSELF" , "limit" : 20 , "offset" …" at bounding box center [661, 491] width 692 height 600
click at [1387, 84] on button "RUN" at bounding box center [1358, 86] width 74 height 27
click at [486, 213] on div "{ "filteredTagsIds" : [ 47 ] , "searchType" : "MYSELF" , "limit" : 20 , "offset…" at bounding box center [661, 491] width 692 height 600
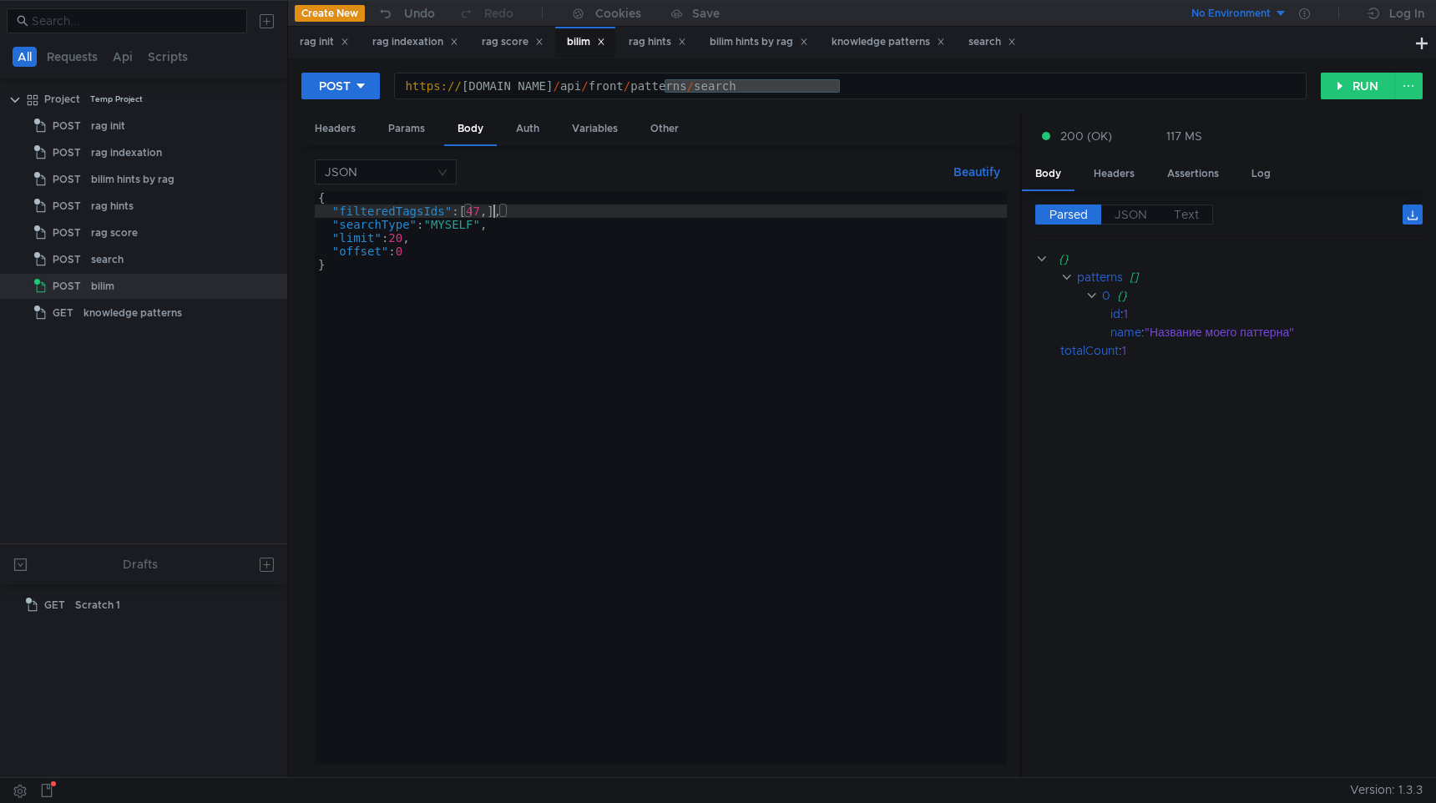
scroll to position [0, 13]
click at [1371, 95] on button "RUN" at bounding box center [1358, 86] width 74 height 27
click at [492, 214] on div "{ "filteredTagsIds" : [ 47 , 48 ] , "searchType" : "MYSELF" , "limit" : 20 , "o…" at bounding box center [661, 491] width 692 height 600
click at [1364, 104] on div "POST https://sandbox.bilim.yandex-team.ru/api/front/patterns/search https:// sa…" at bounding box center [861, 93] width 1121 height 42
click at [1364, 95] on button "RUN" at bounding box center [1358, 86] width 74 height 27
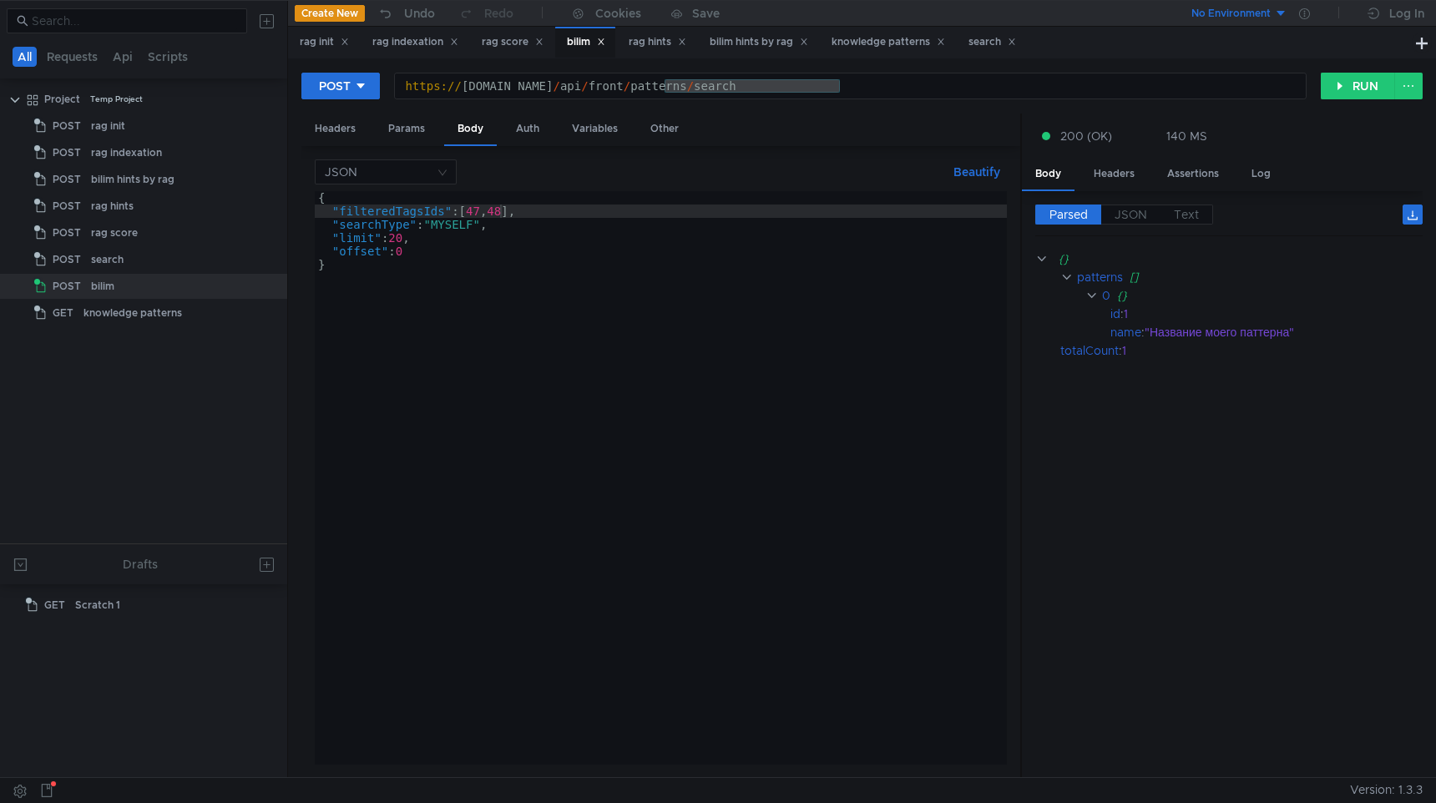
click at [514, 212] on div "{ "filteredTagsIds" : [ 47 , 48 ] , "searchType" : "MYSELF" , "limit" : 20 , "o…" at bounding box center [661, 491] width 692 height 600
type textarea ""filteredTagsIds": [47, 48, 49],"
click at [1367, 79] on button "RUN" at bounding box center [1358, 86] width 74 height 27
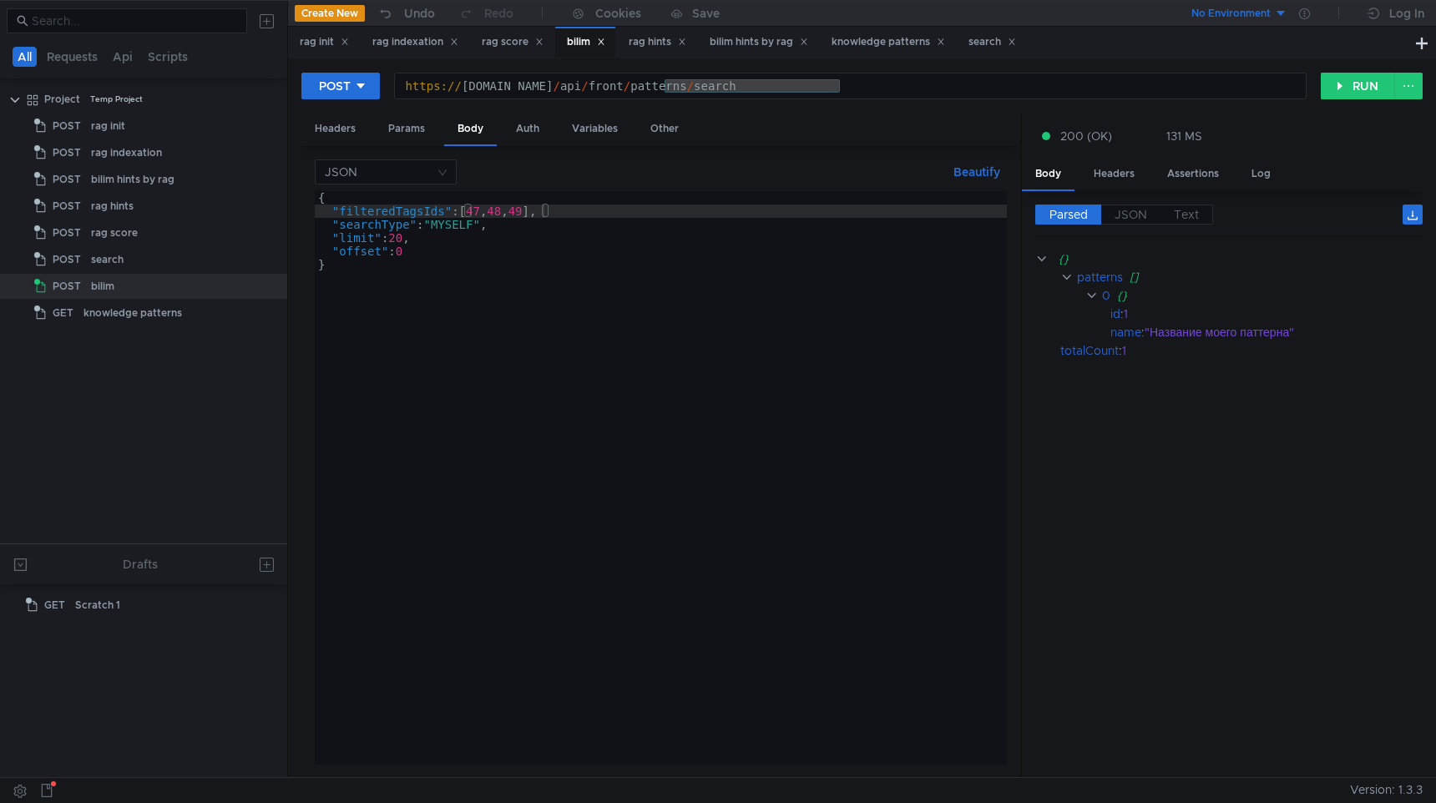
click at [481, 210] on div "{ "filteredTagsIds" : [ 47 , 48 , 49 ] , "searchType" : "MYSELF" , "limit" : 20…" at bounding box center [661, 491] width 692 height 600
click at [1346, 78] on button "RUN" at bounding box center [1358, 86] width 74 height 27
type textarea ""searchType": "MYSELF","
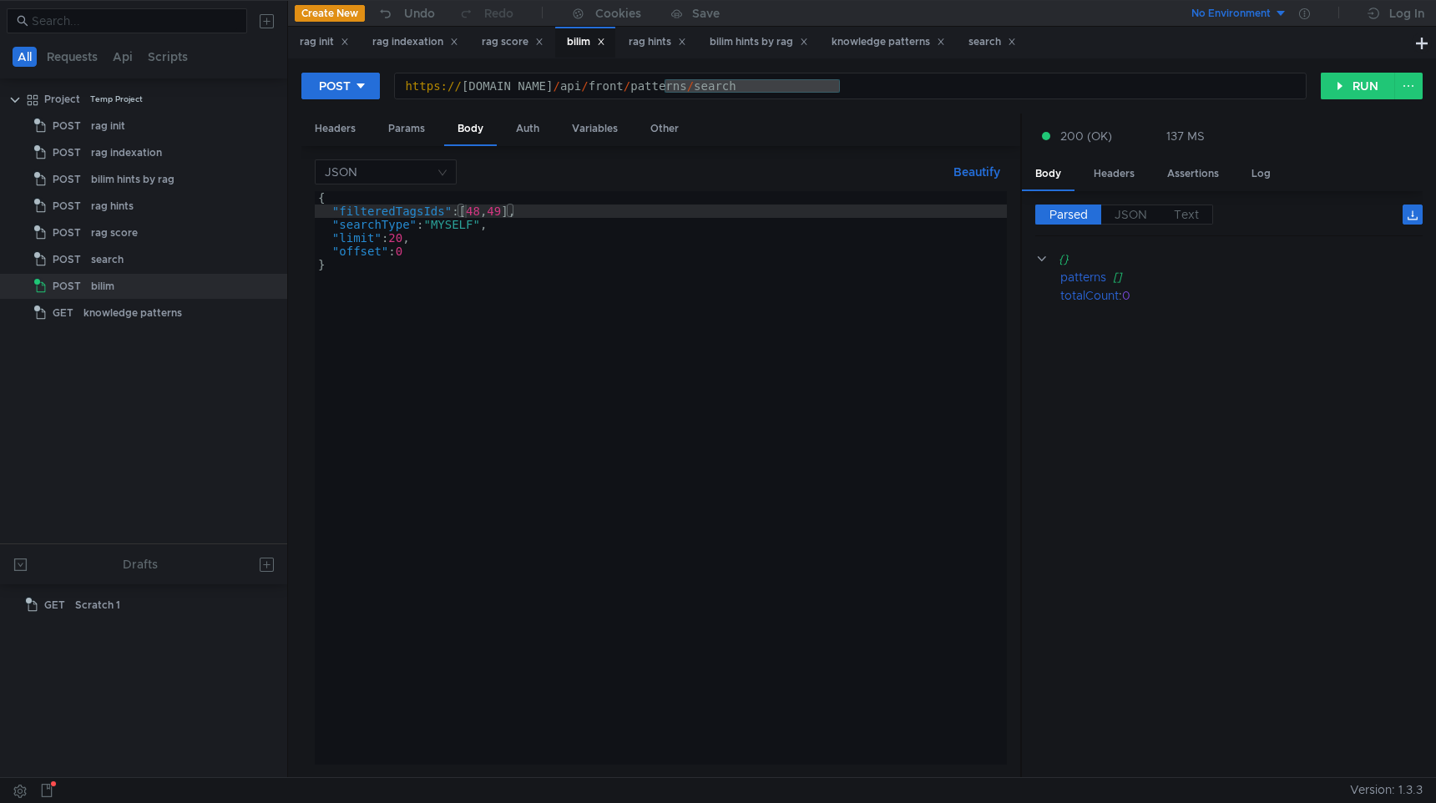
click at [576, 222] on div "{ "filteredTagsIds" : [ 48 , 49 ] , "searchType" : "MYSELF" , "limit" : 20 , "o…" at bounding box center [661, 491] width 692 height 600
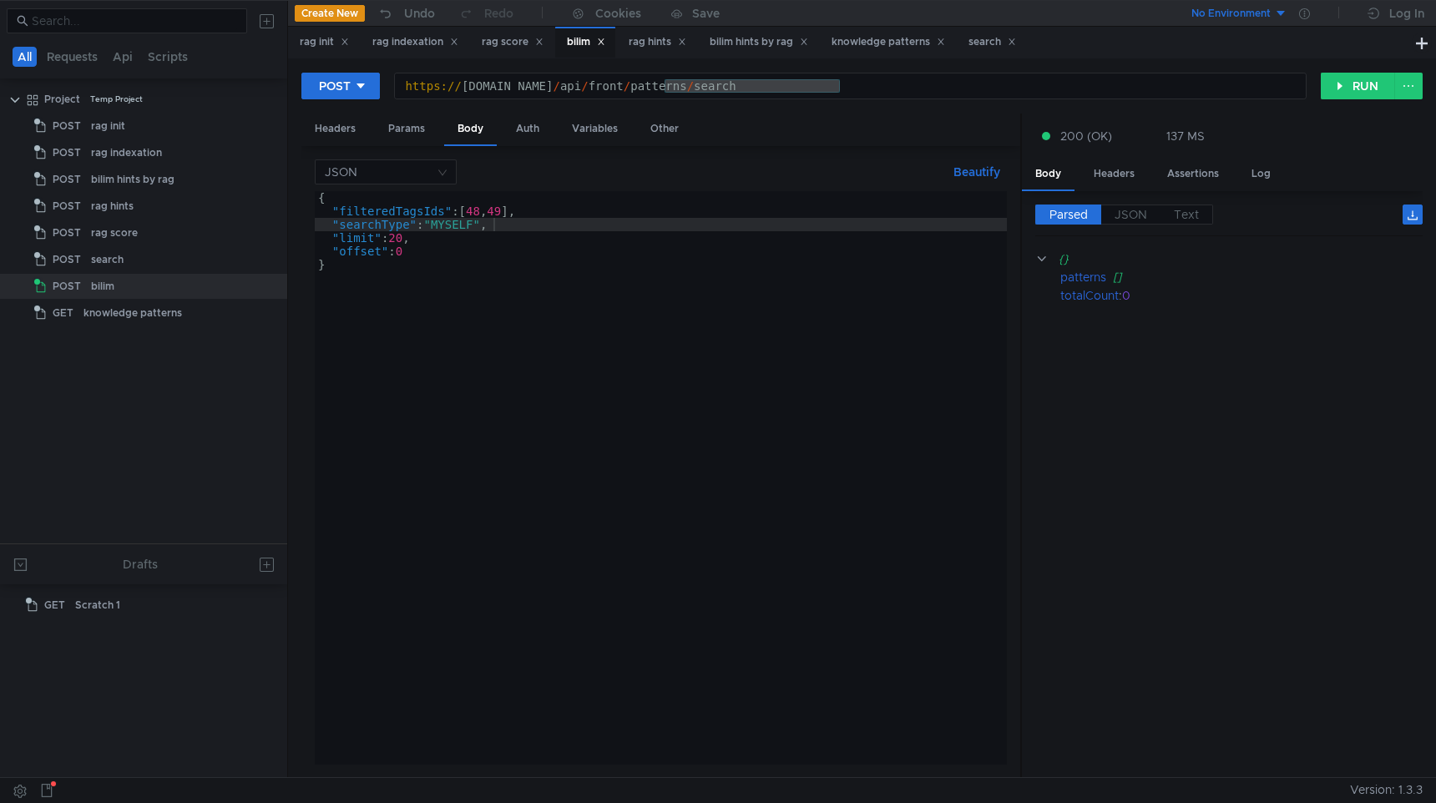
scroll to position [0, 11]
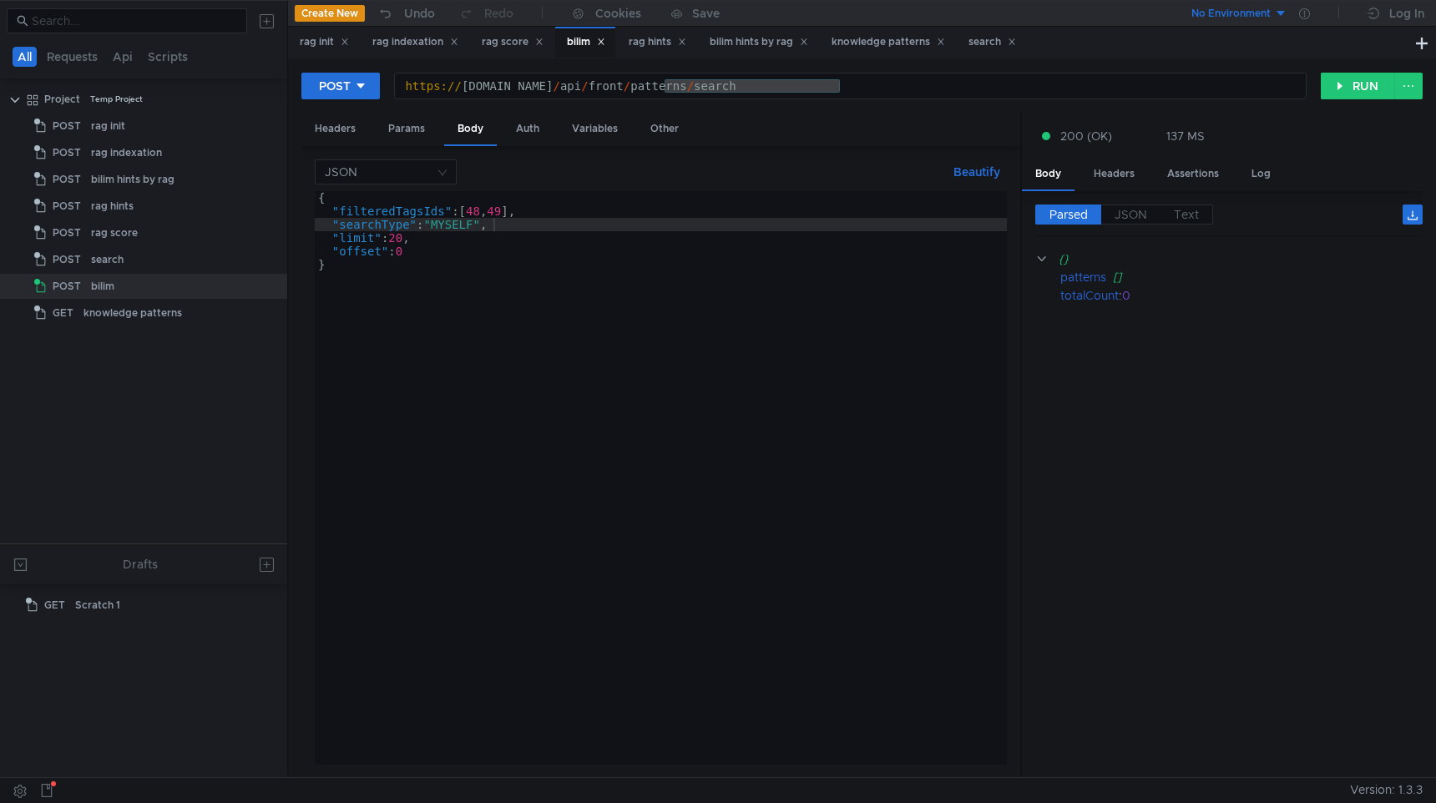
scroll to position [0, 11]
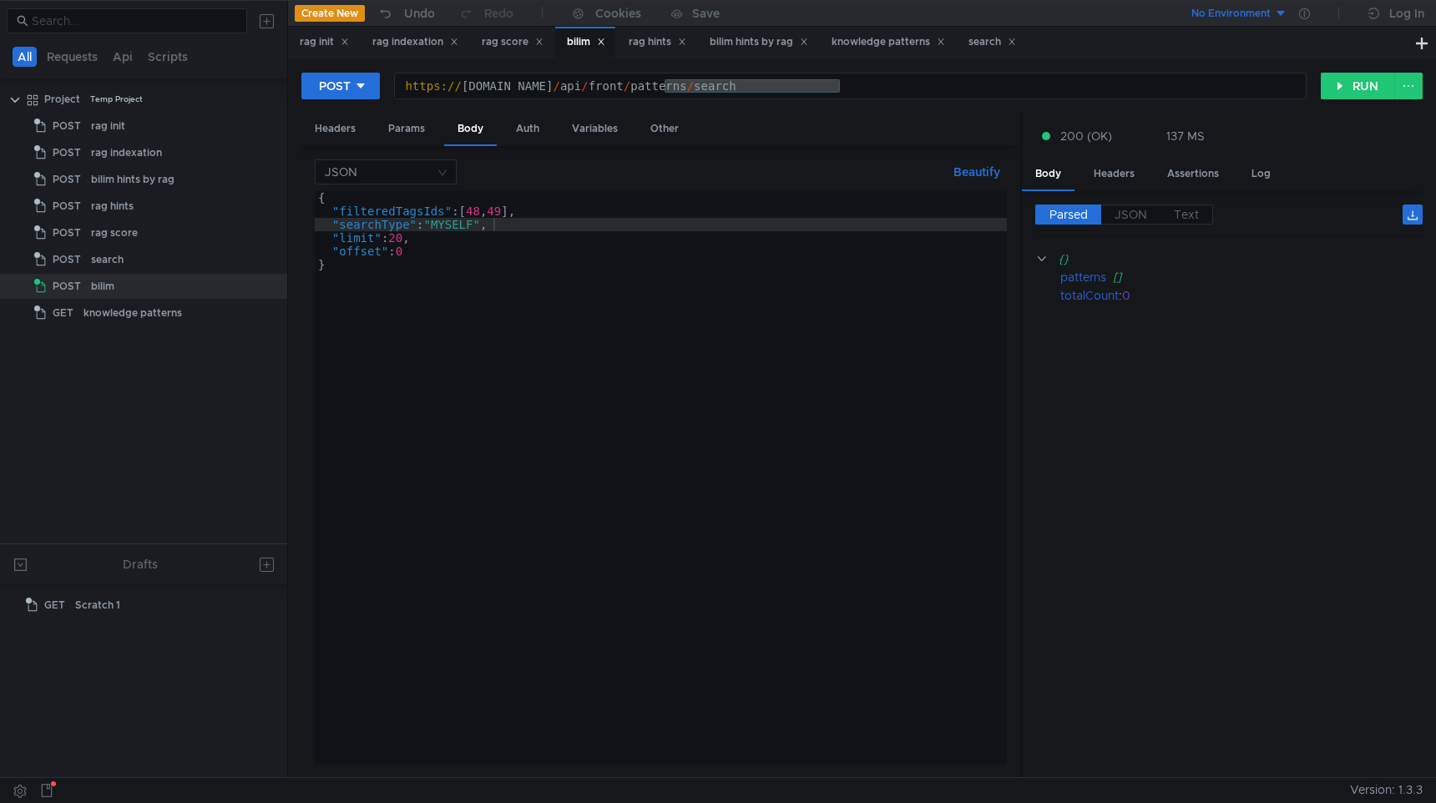
scroll to position [0, 11]
click at [1339, 83] on button "RUN" at bounding box center [1358, 86] width 74 height 27
click at [463, 212] on div "{ "filteredTagsIds" : [ 48 , 49 ] , "searchType" : "MYSELF" , "limit" : 20 , "o…" at bounding box center [661, 491] width 692 height 600
click at [1341, 87] on button "RUN" at bounding box center [1358, 86] width 74 height 27
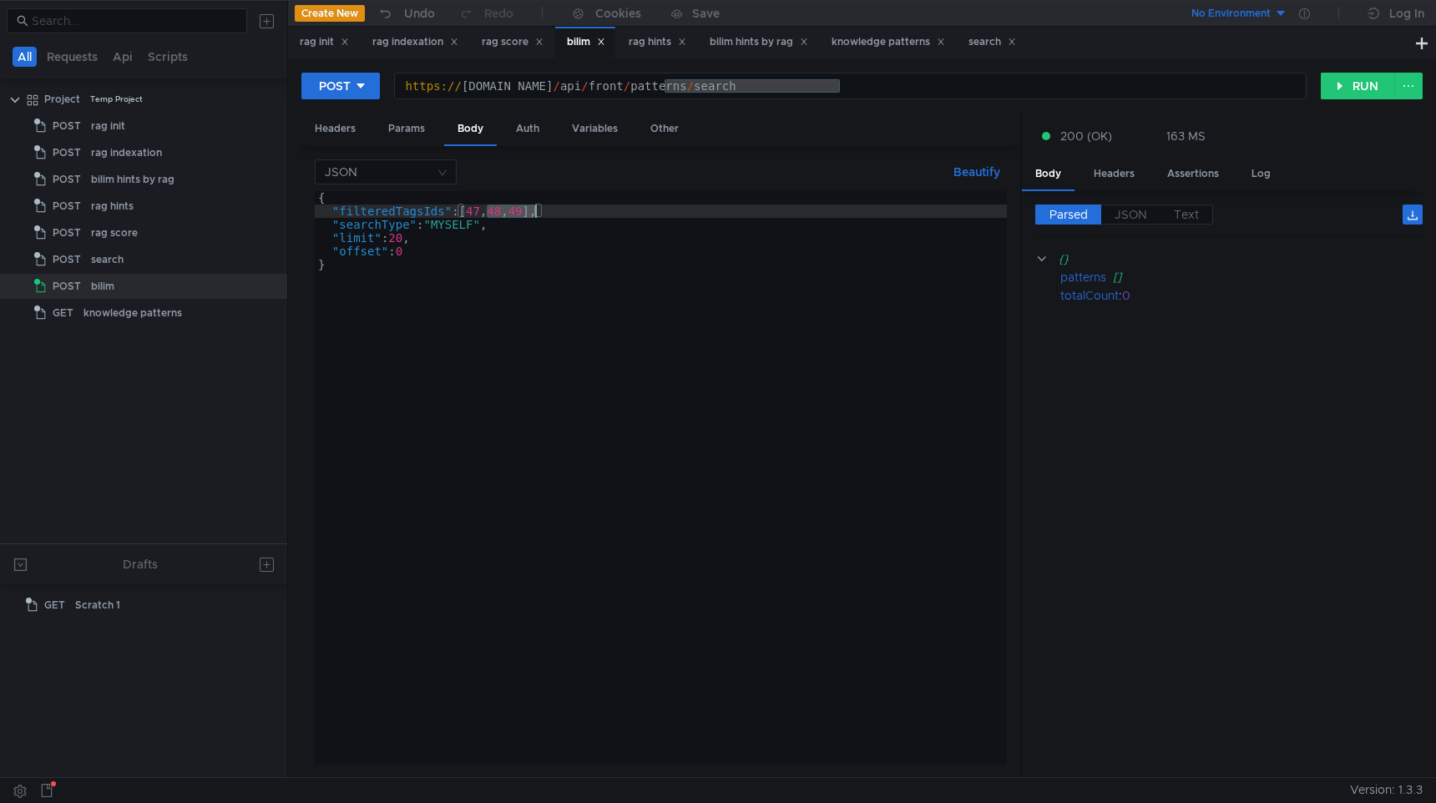
drag, startPoint x: 487, startPoint y: 215, endPoint x: 534, endPoint y: 215, distance: 46.8
click at [534, 215] on div "{ "filteredTagsIds" : [ 47 , 48 , 49 ] , "searchType" : "MYSELF" , "limit" : 20…" at bounding box center [661, 491] width 692 height 600
click at [1344, 82] on button "RUN" at bounding box center [1358, 86] width 74 height 27
click at [480, 213] on div "{ "filteredTagsIds" : [ 47 ] , "searchType" : "MYSELF" , "limit" : 20 , "offset…" at bounding box center [661, 491] width 692 height 600
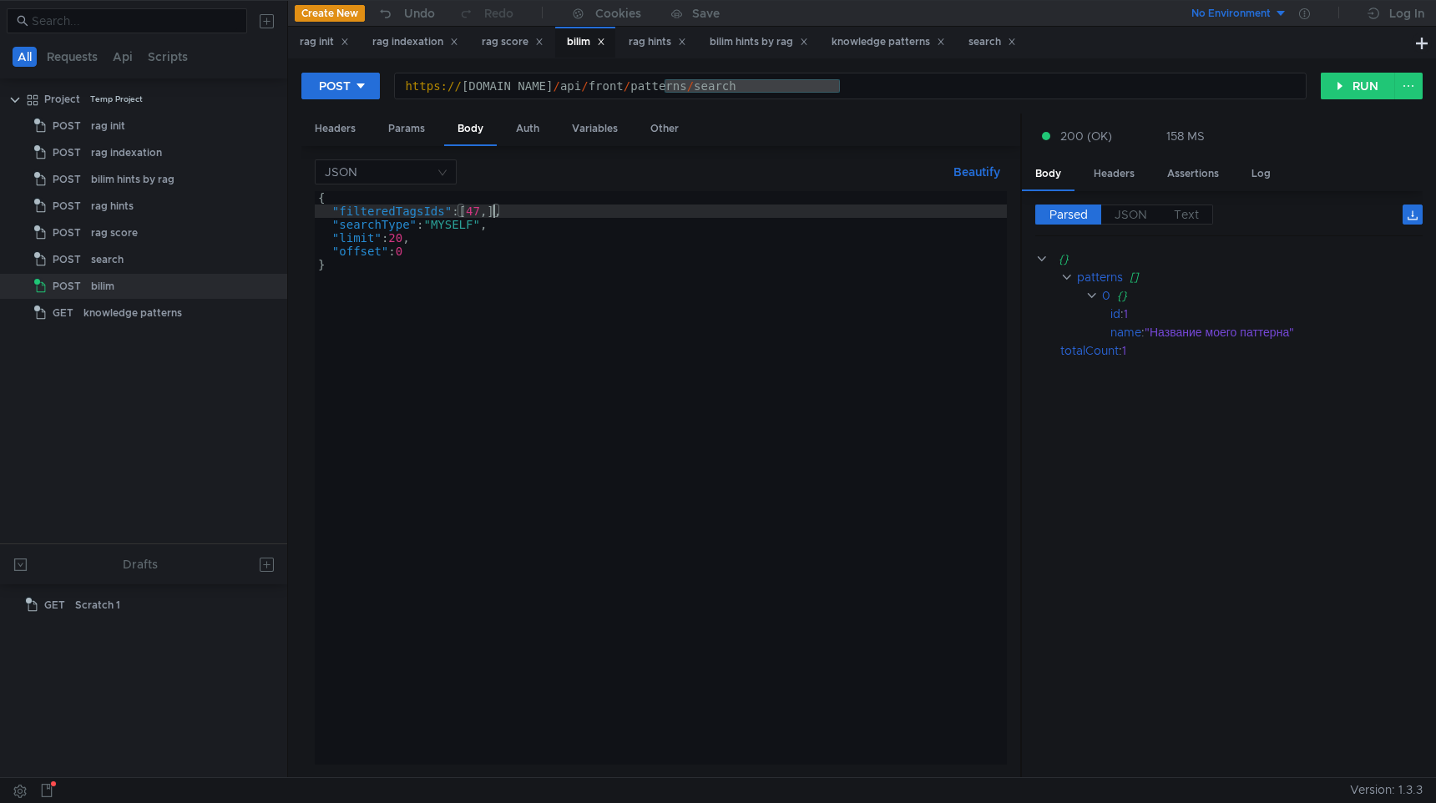
scroll to position [0, 13]
click at [1379, 82] on button "RUN" at bounding box center [1358, 86] width 74 height 27
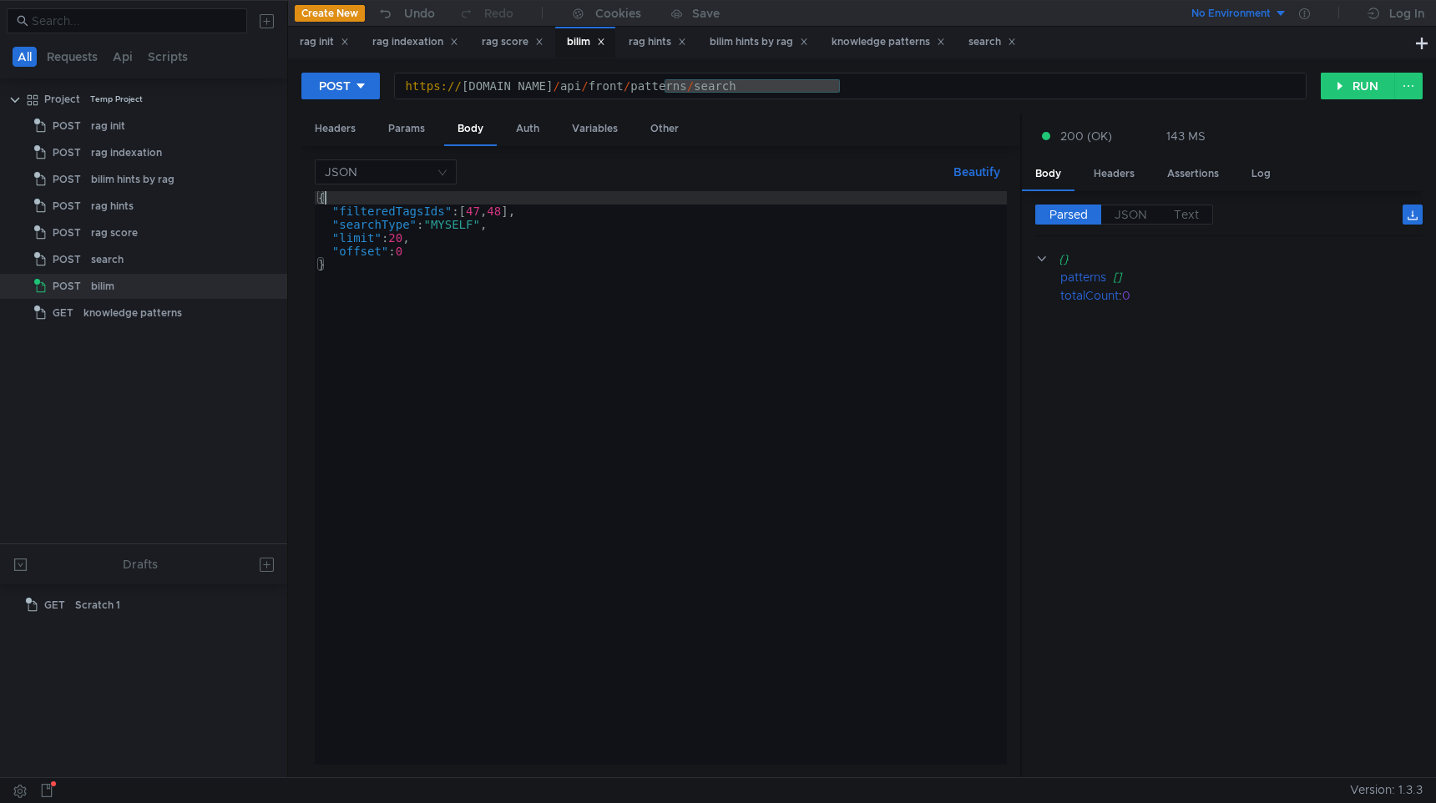
click at [504, 204] on div "{ "filteredTagsIds" : [ 47 , 48 ] , "searchType" : "MYSELF" , "limit" : 20 , "o…" at bounding box center [661, 491] width 692 height 600
click at [507, 208] on div "{ "filteredTagsIds" : [ 47 , 48 ] , "searchType" : "MYSELF" , "limit" : 20 , "o…" at bounding box center [661, 491] width 692 height 600
click at [1368, 89] on button "RUN" at bounding box center [1358, 86] width 74 height 27
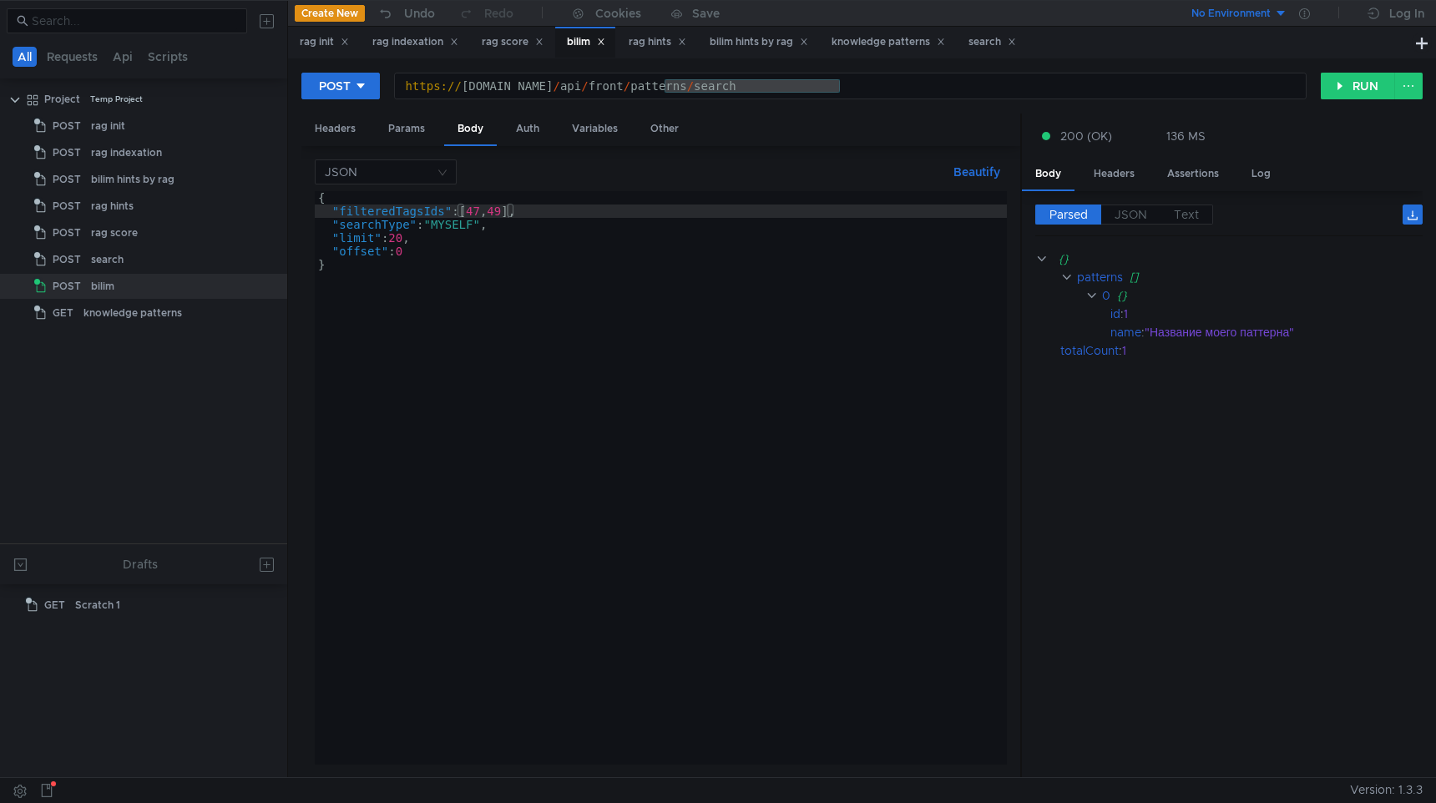
click at [507, 211] on div "{ "filteredTagsIds" : [ 47 , 49 ] , "searchType" : "MYSELF" , "limit" : 20 , "o…" at bounding box center [661, 491] width 692 height 600
click at [1384, 78] on button "RUN" at bounding box center [1358, 86] width 74 height 27
type textarea "}"
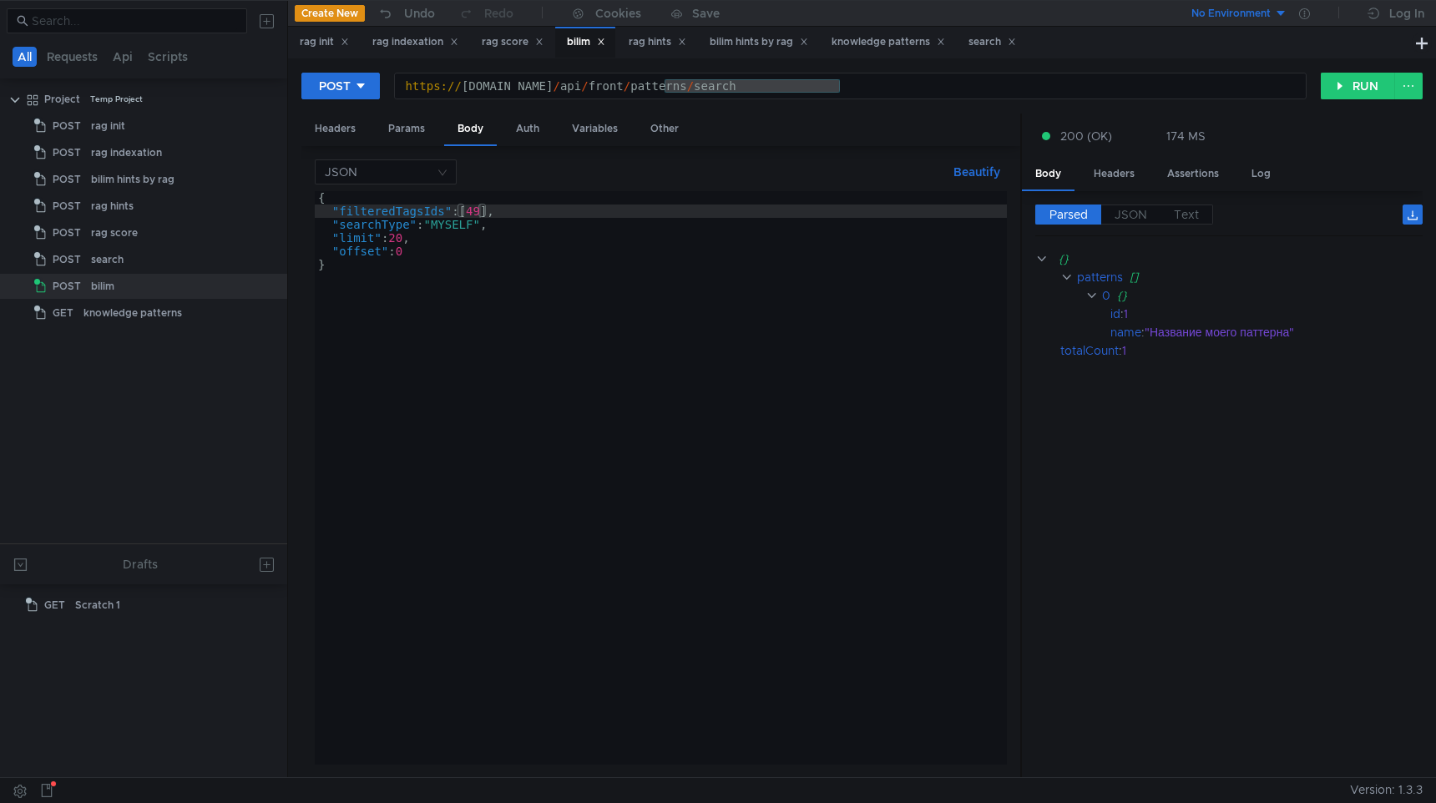
click at [660, 281] on div "{ "filteredTagsIds" : [ 49 ] , "searchType" : "MYSELF" , "limit" : 20 , "offset…" at bounding box center [661, 491] width 692 height 600
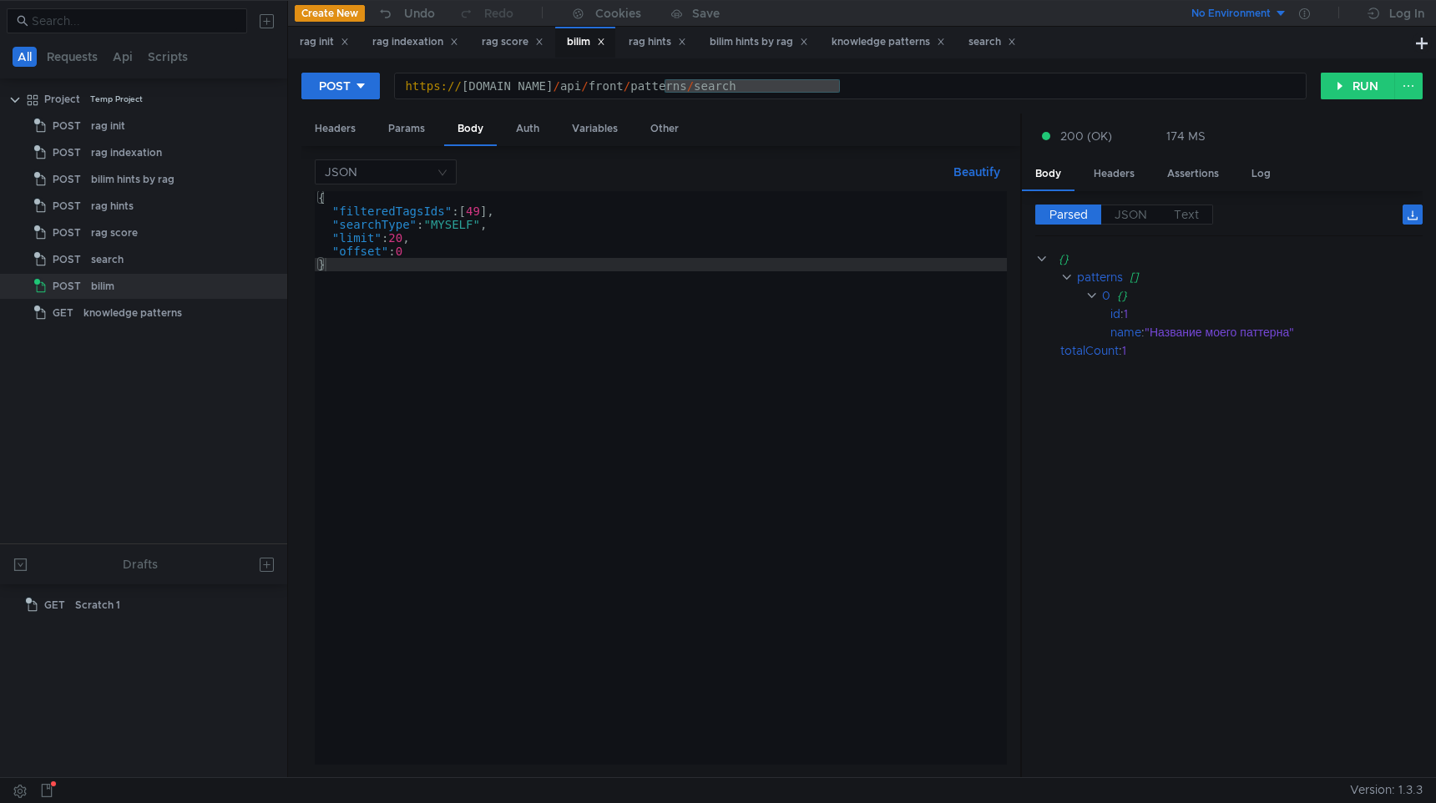
scroll to position [0, 31]
